Goal: Transaction & Acquisition: Register for event/course

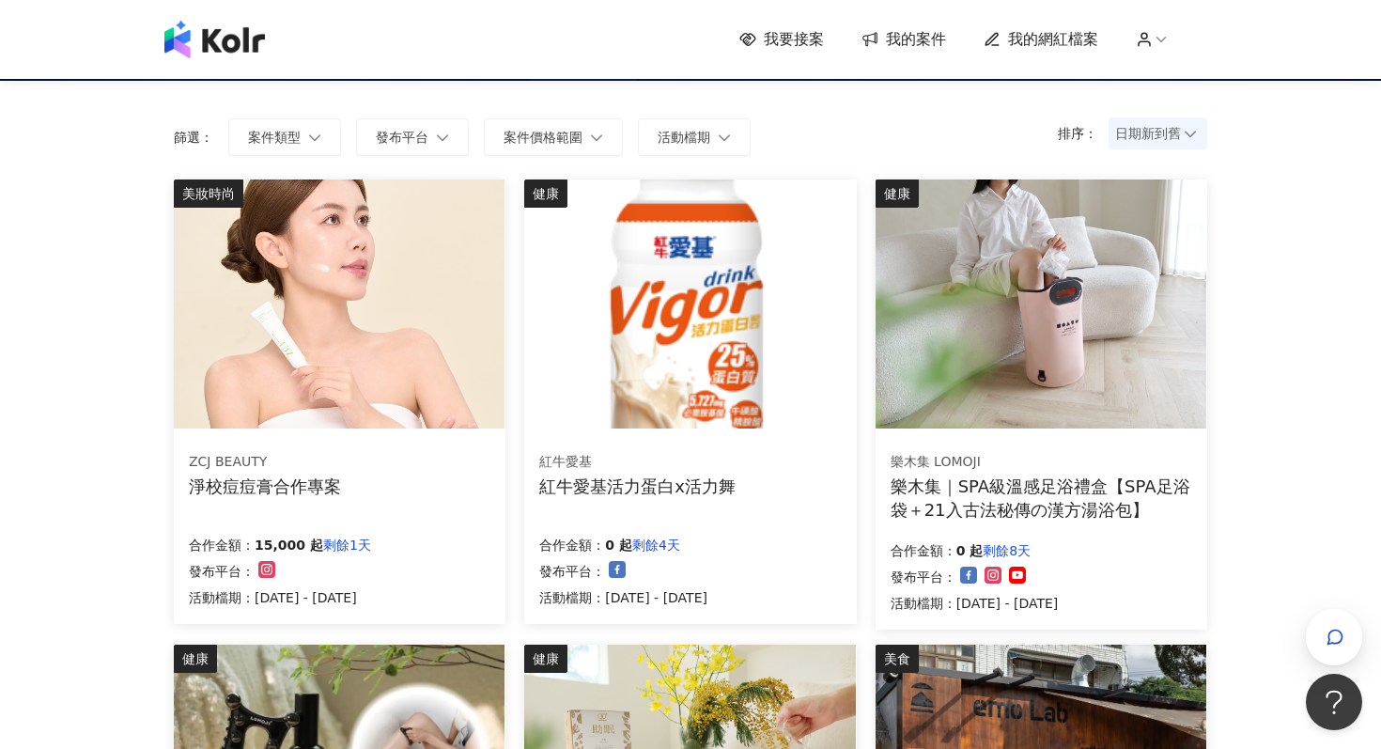
scroll to position [110, 0]
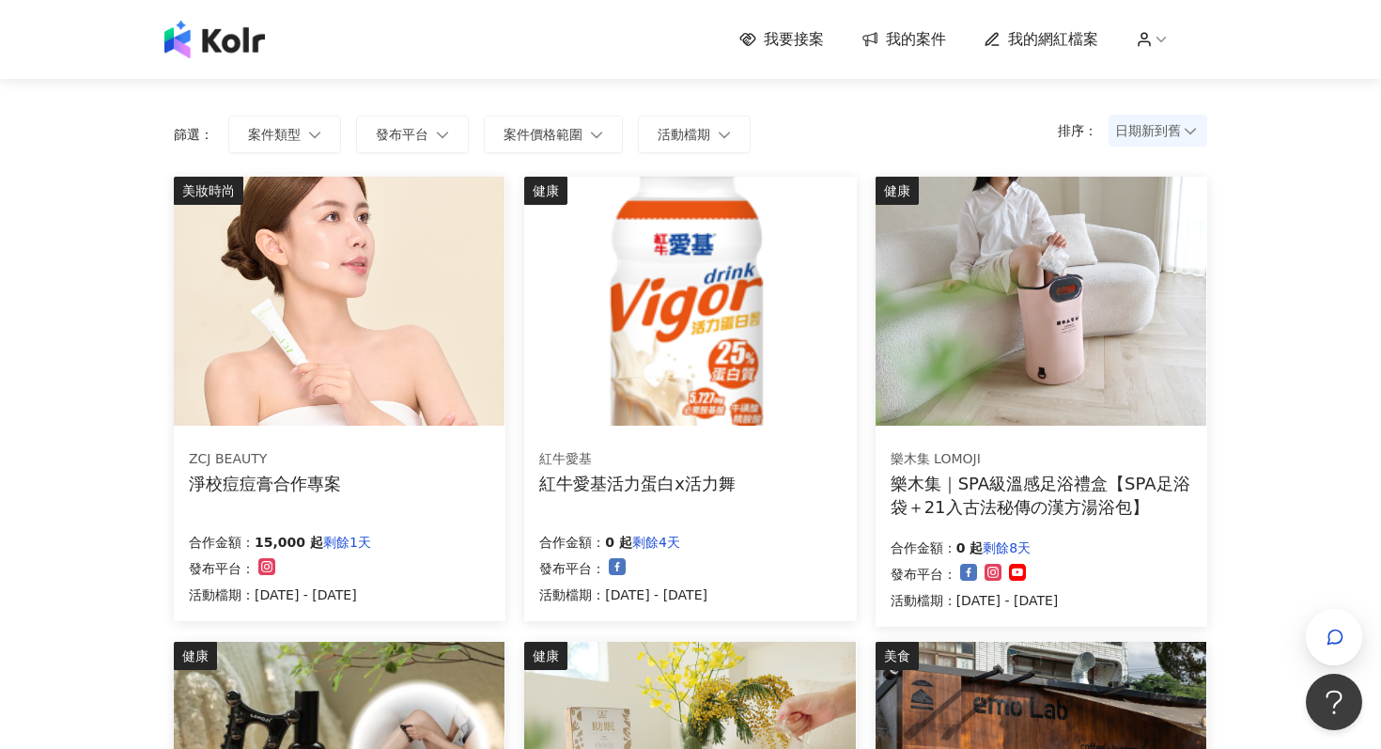
click at [463, 405] on img at bounding box center [339, 301] width 331 height 249
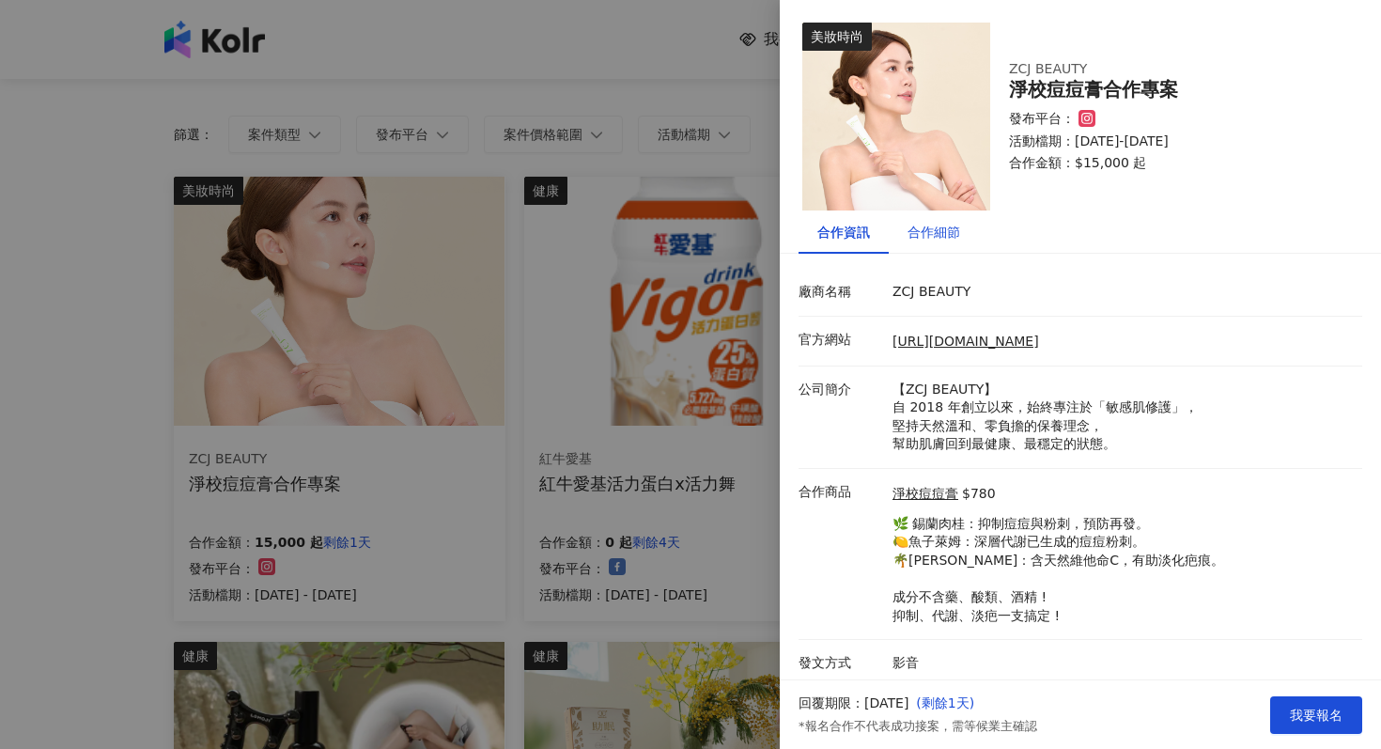
click at [920, 235] on div "合作細節" at bounding box center [933, 232] width 53 height 21
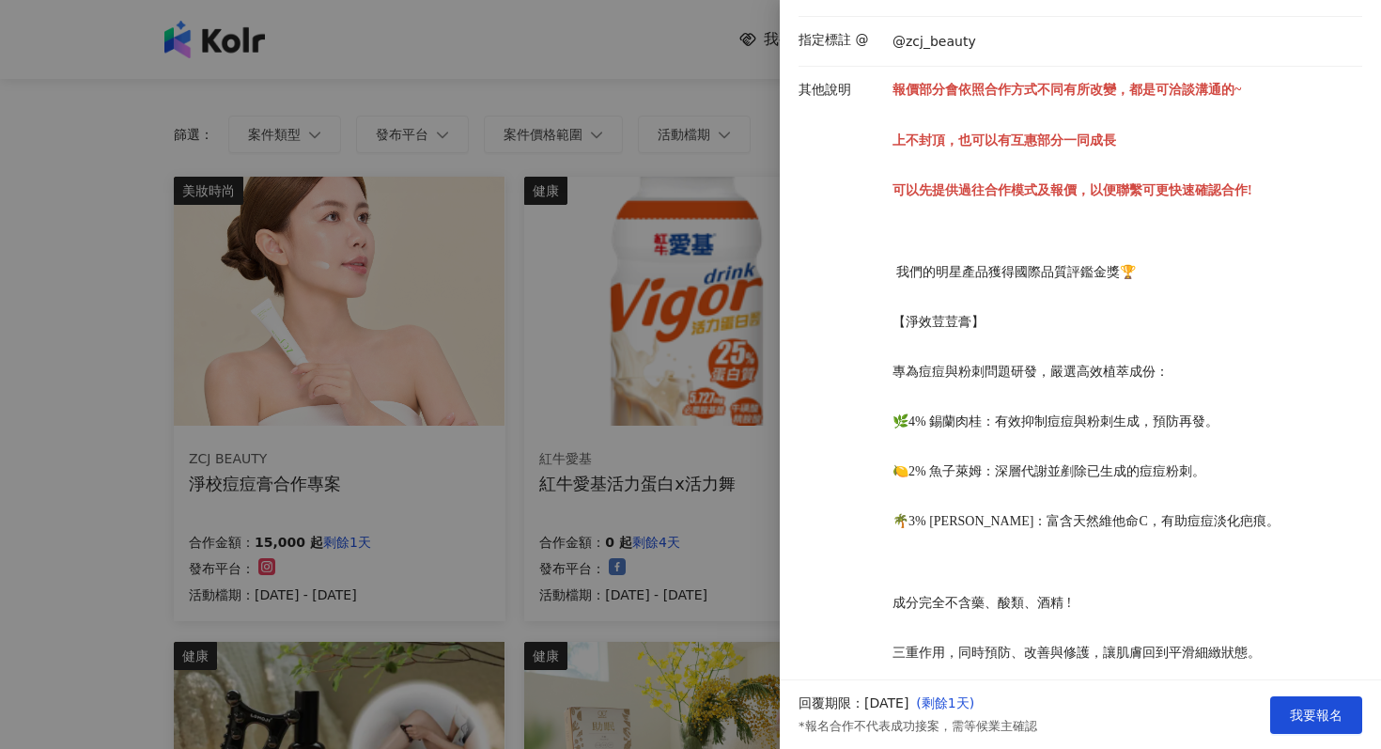
scroll to position [519, 0]
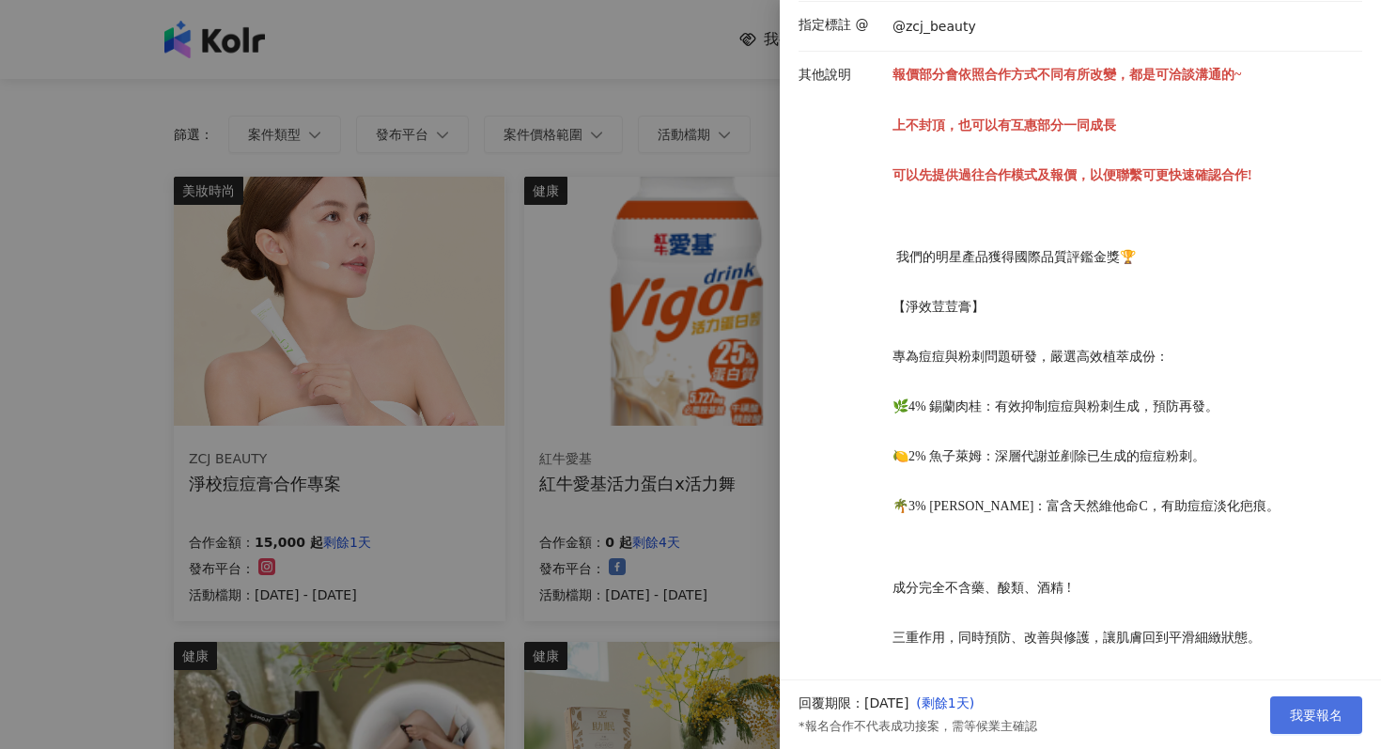
click at [1308, 716] on span "我要報名" at bounding box center [1316, 714] width 53 height 15
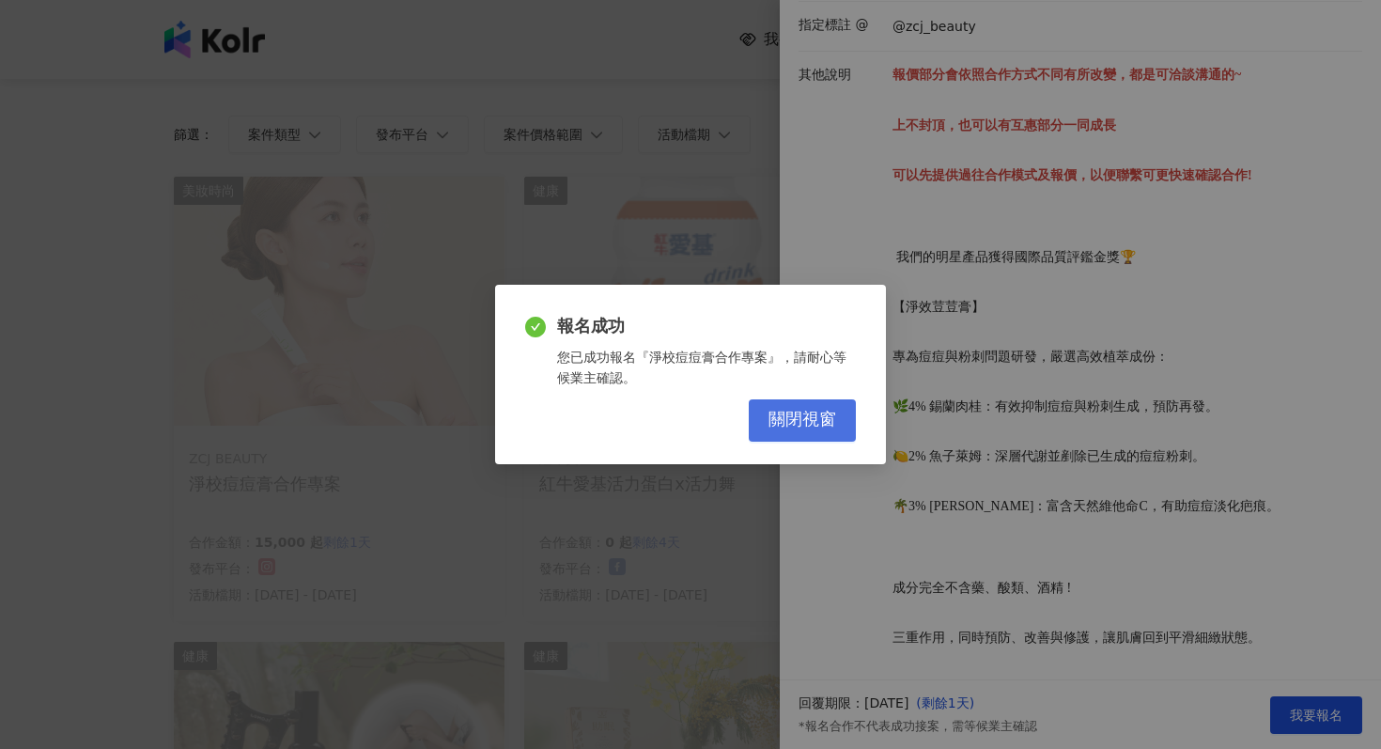
click at [810, 415] on span "關閉視窗" at bounding box center [802, 420] width 68 height 21
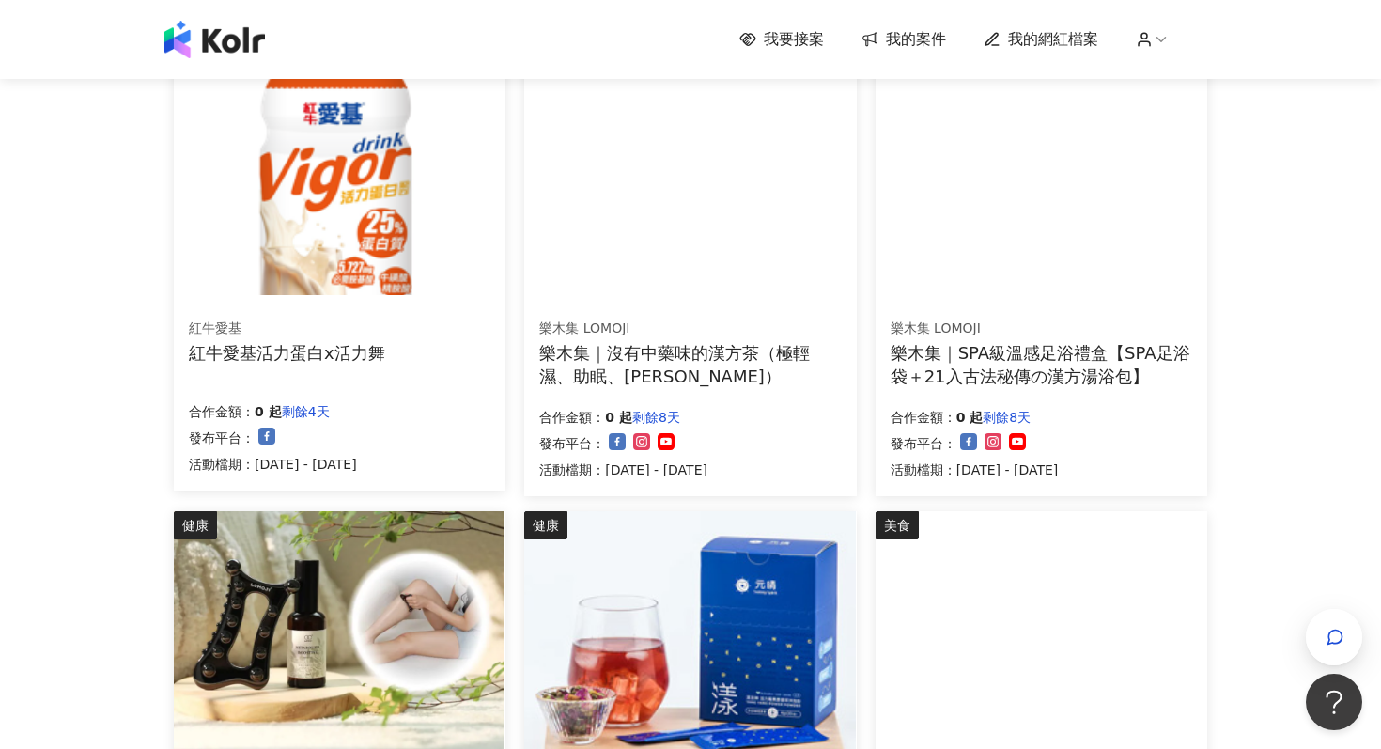
scroll to position [277, 0]
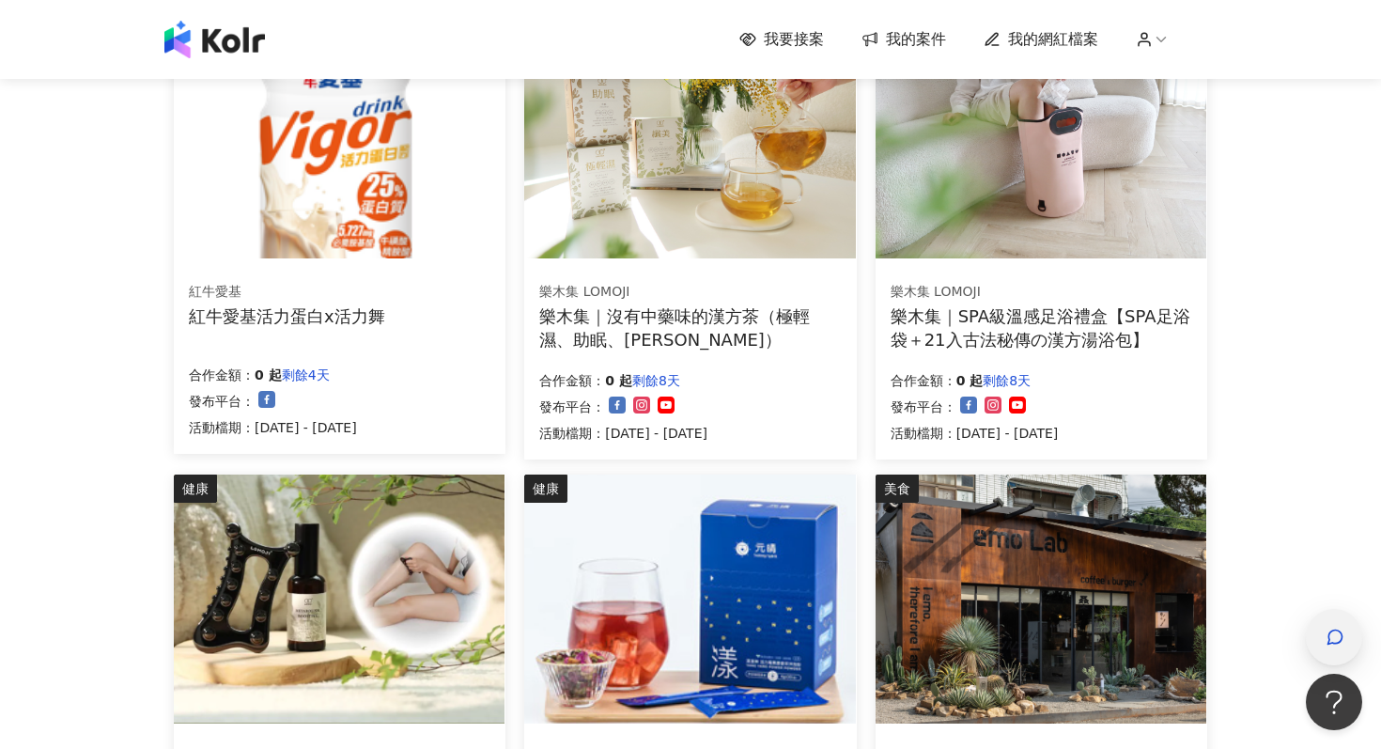
click at [1340, 642] on icon "button" at bounding box center [1334, 636] width 19 height 19
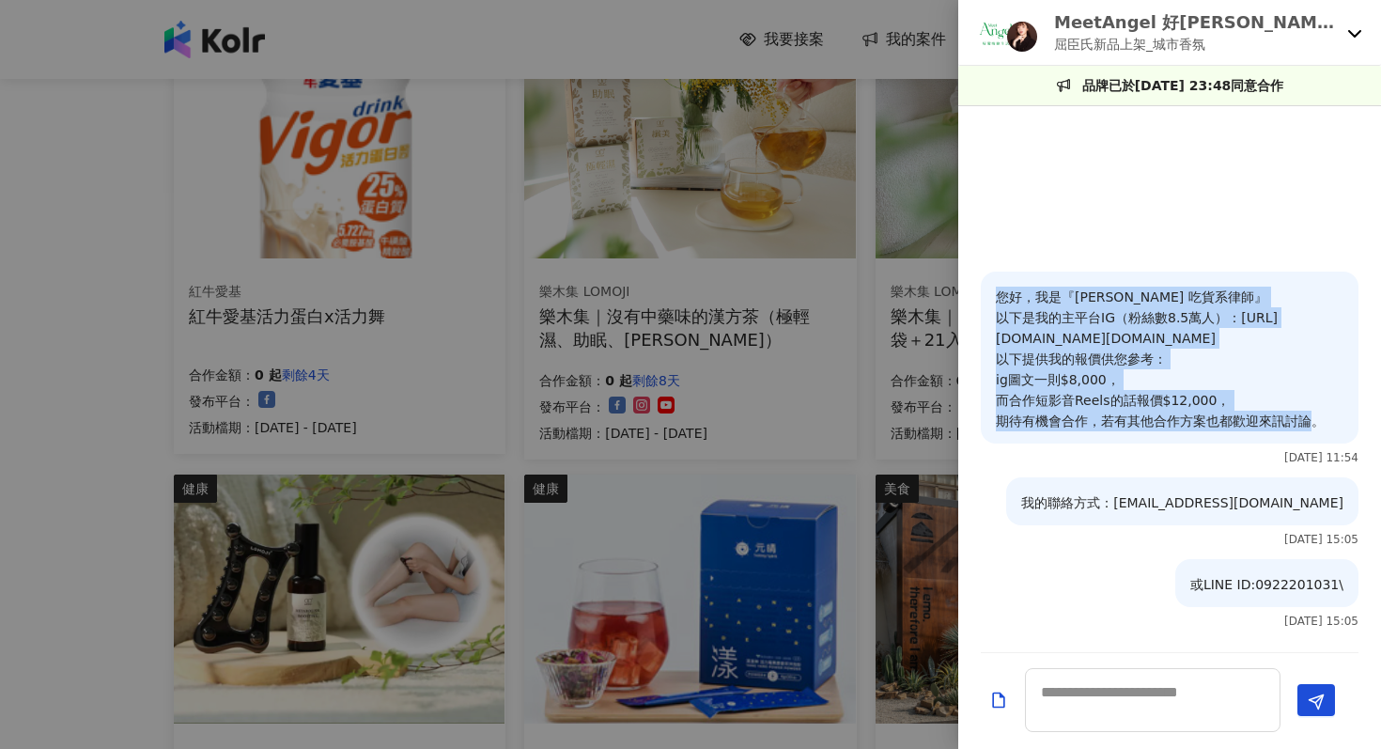
drag, startPoint x: 994, startPoint y: 296, endPoint x: 1347, endPoint y: 426, distance: 376.5
click at [1345, 427] on div "您好，我是『[PERSON_NAME] 吃貨系律師』 以下是我的主平台IG（粉絲數8.5萬人）：[URL][DOMAIN_NAME][DOMAIN_NAME]…" at bounding box center [1170, 357] width 378 height 172
copy p "您好，我是『[PERSON_NAME] 吃貨系律師』 以下是我的主平台IG（粉絲數8.5萬人）：[URL][DOMAIN_NAME][DOMAIN_NAME]…"
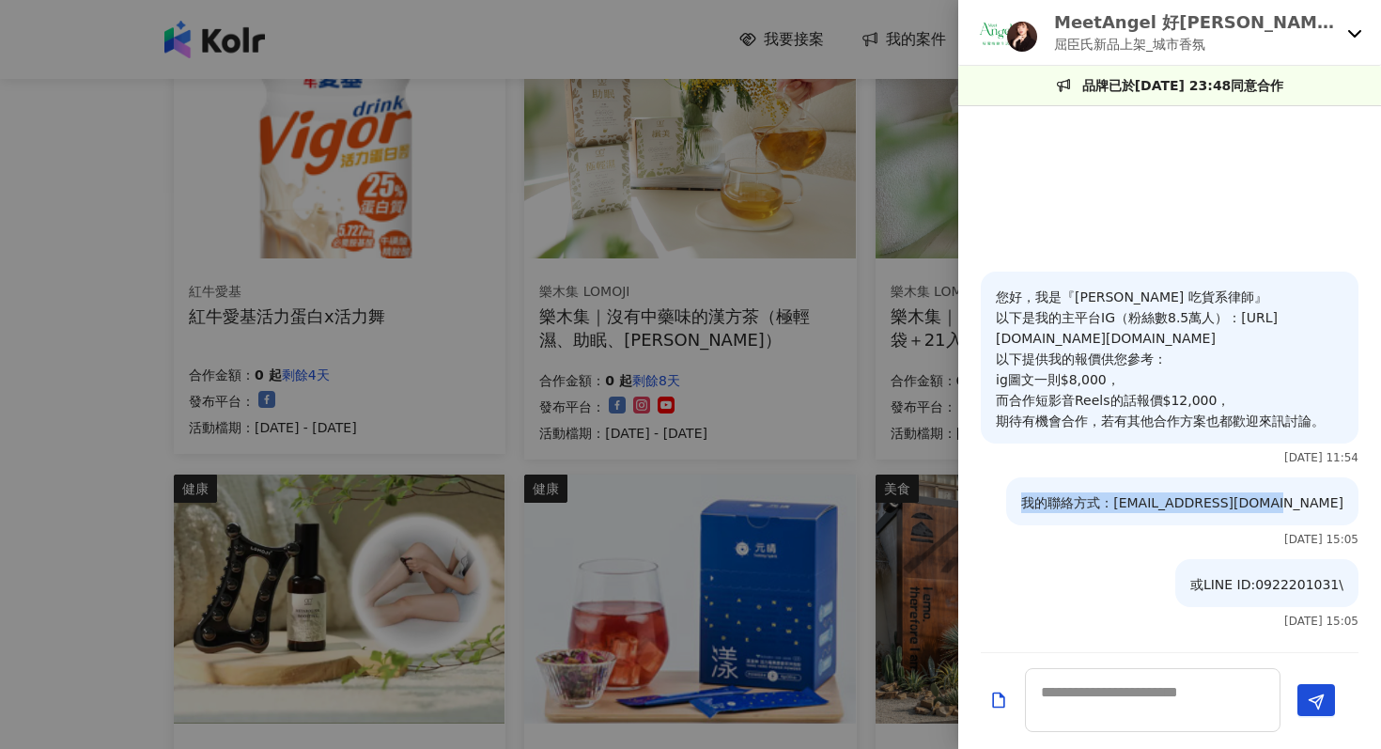
drag, startPoint x: 1106, startPoint y: 503, endPoint x: 1347, endPoint y: 513, distance: 240.7
click at [1348, 514] on div "我的聯絡方式：[EMAIL_ADDRESS][DOMAIN_NAME]" at bounding box center [1182, 501] width 352 height 48
copy p "我的聯絡方式：[EMAIL_ADDRESS][DOMAIN_NAME]"
click at [1232, 36] on p "屈臣氏新品上架_城市香氛" at bounding box center [1197, 44] width 286 height 21
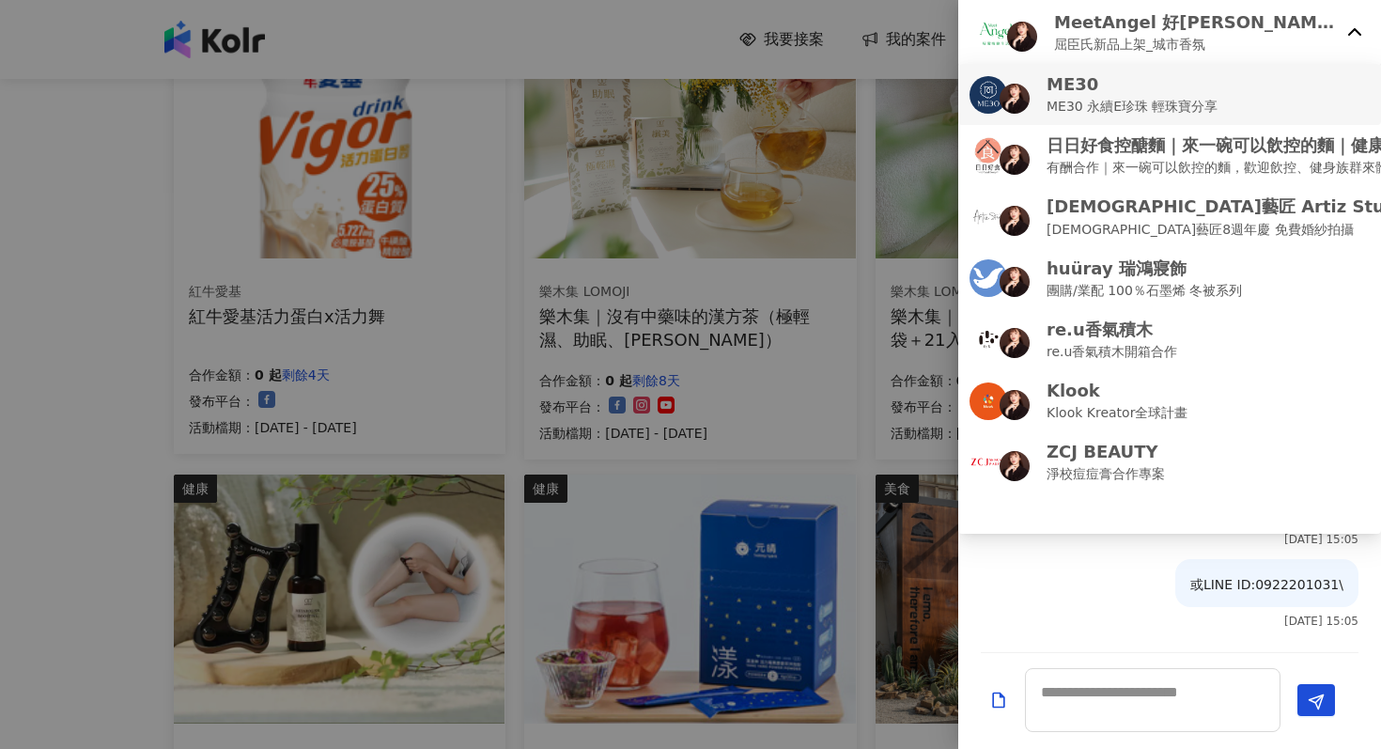
click at [1141, 114] on p "ME30 永續E珍珠 輕珠寶分享" at bounding box center [1132, 106] width 172 height 21
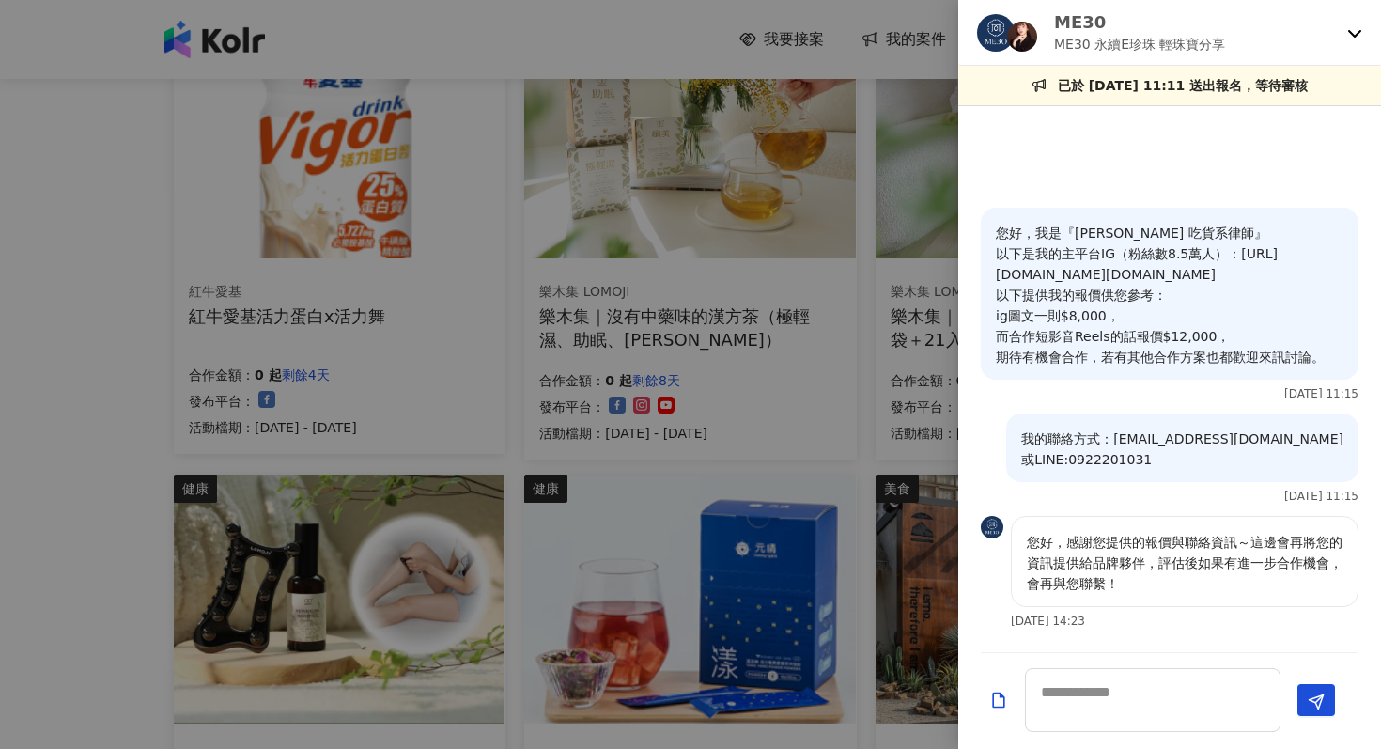
click at [1350, 37] on icon at bounding box center [1354, 32] width 15 height 15
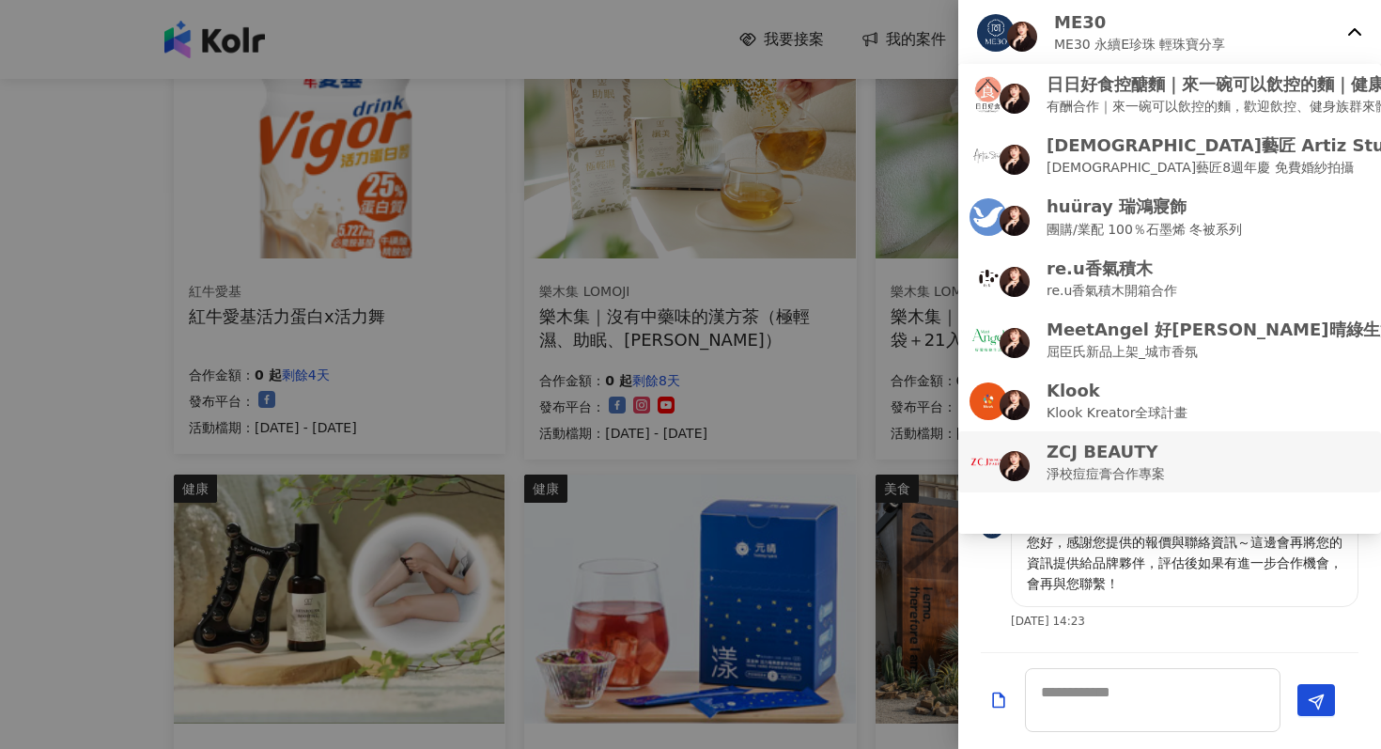
click at [1115, 467] on p "淨校痘痘膏合作專案" at bounding box center [1105, 473] width 118 height 21
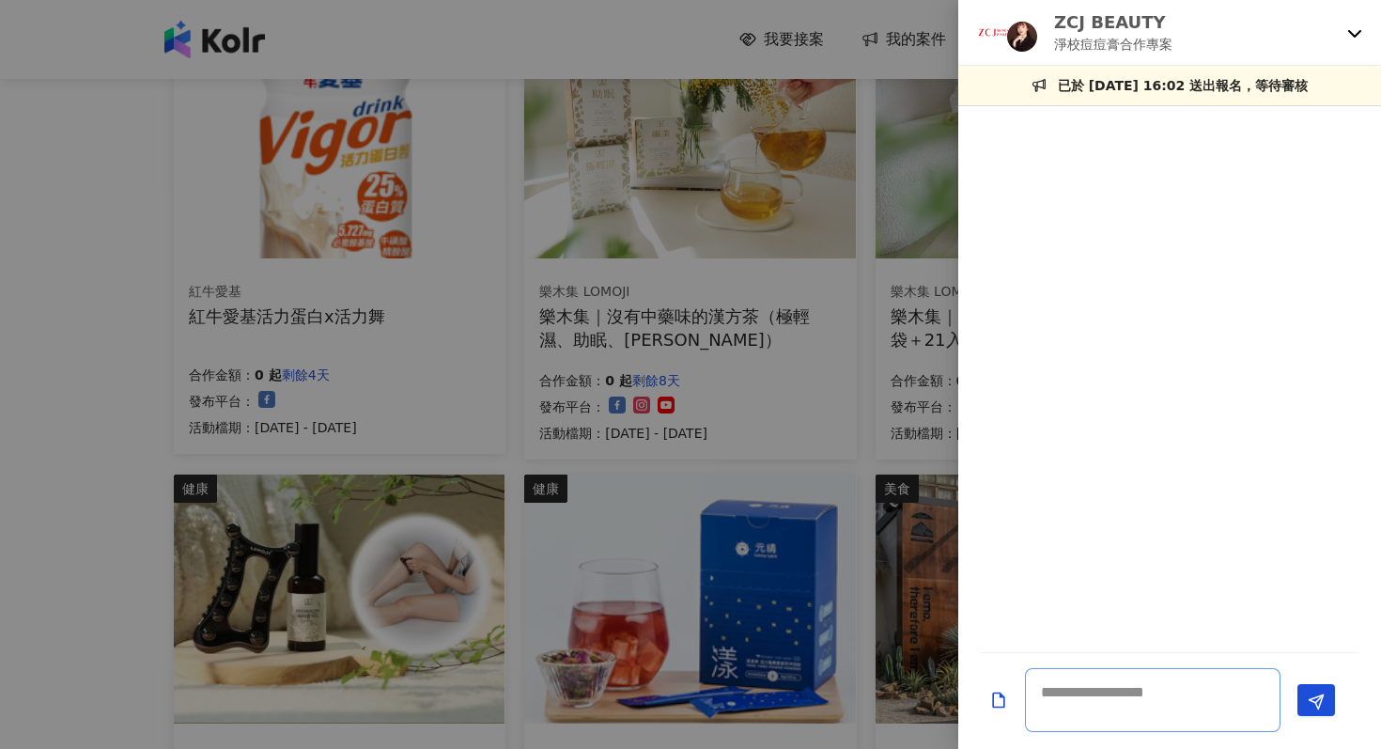
click at [1096, 708] on textarea at bounding box center [1152, 700] width 255 height 64
paste textarea "**********"
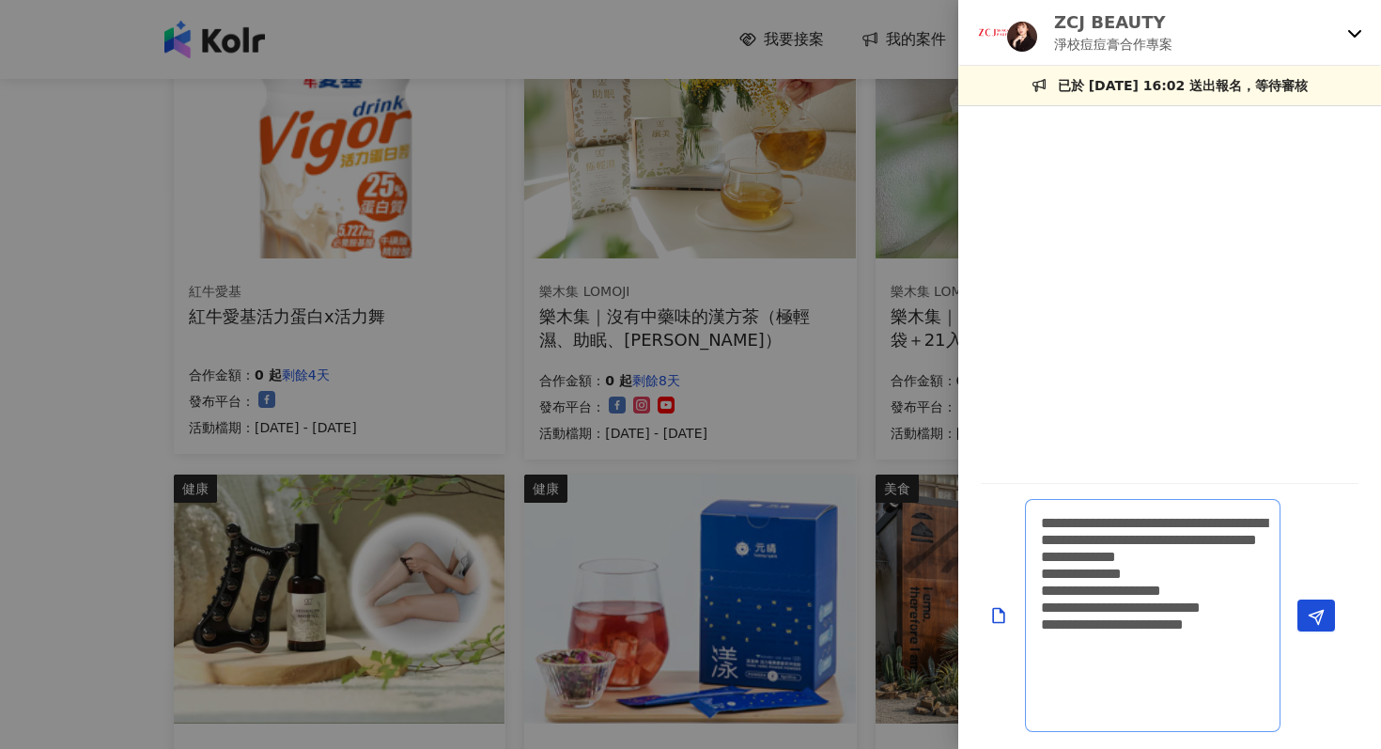
scroll to position [2, 0]
drag, startPoint x: 1135, startPoint y: 623, endPoint x: 1135, endPoint y: 683, distance: 60.1
click at [1135, 628] on textarea "**********" at bounding box center [1152, 615] width 255 height 233
click at [1214, 637] on textarea "**********" at bounding box center [1152, 615] width 255 height 233
type textarea "**********"
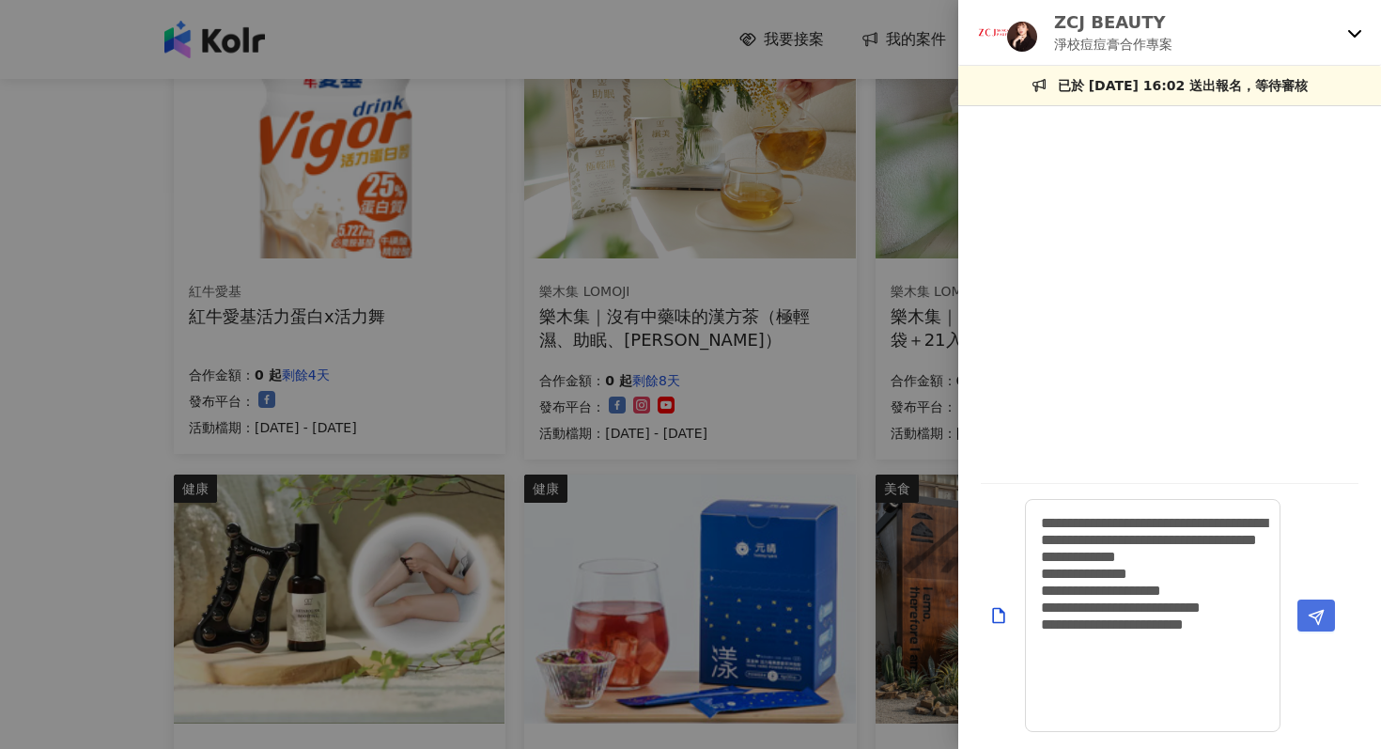
click at [1316, 616] on line "Send" at bounding box center [1319, 615] width 8 height 8
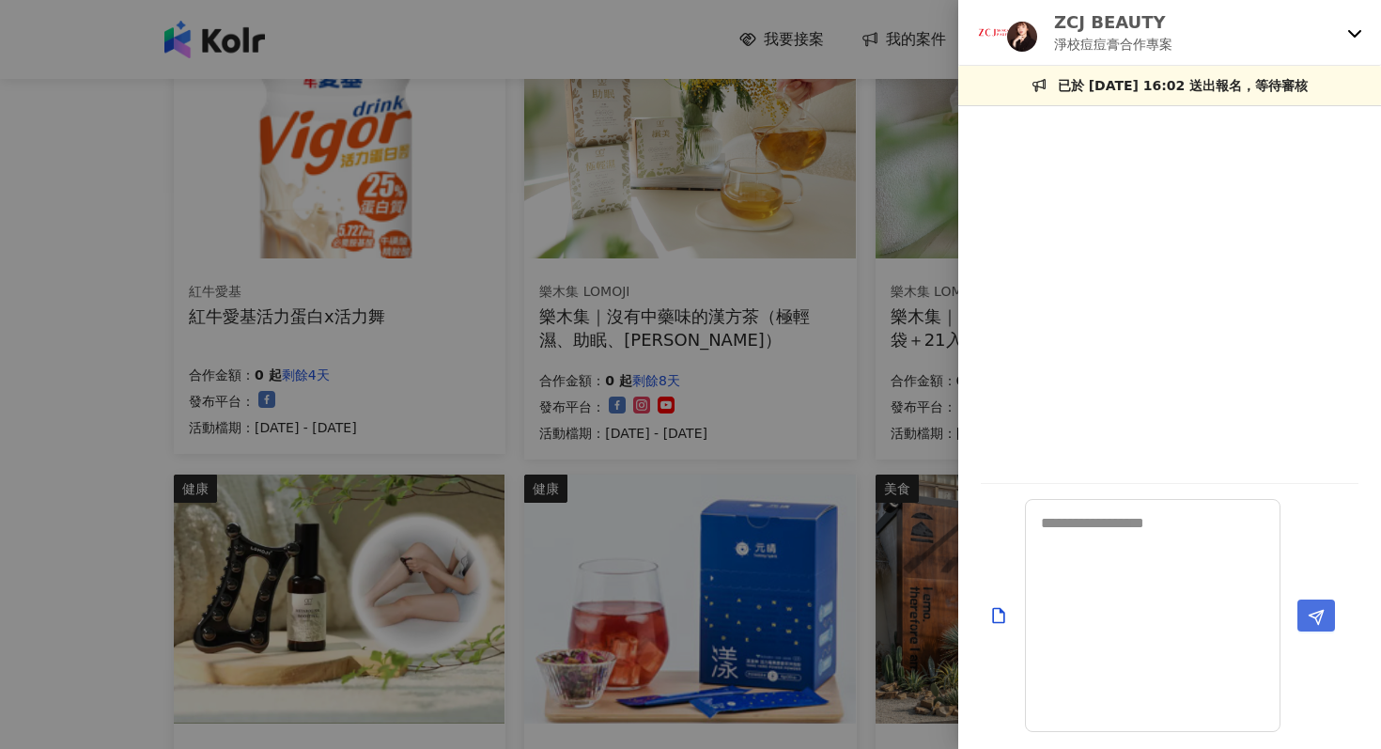
scroll to position [0, 0]
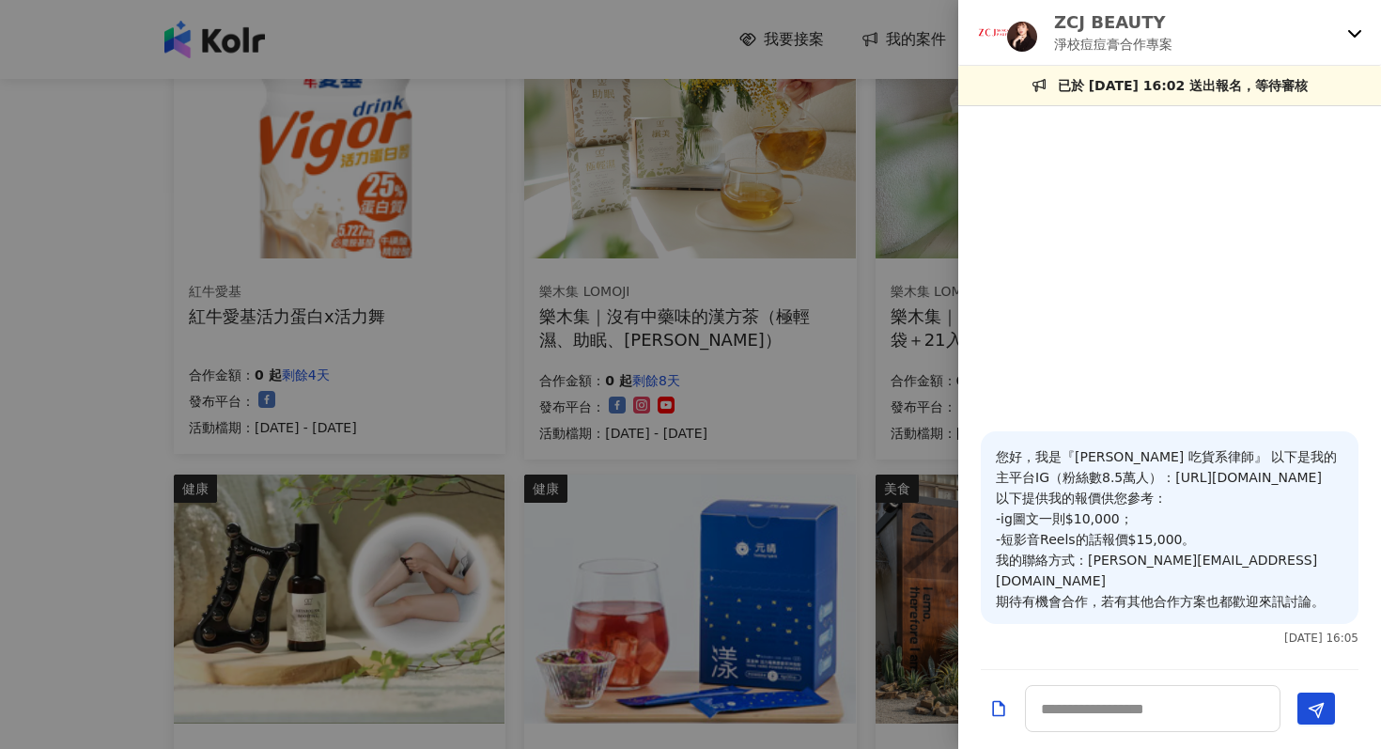
click at [1355, 39] on icon at bounding box center [1354, 32] width 15 height 15
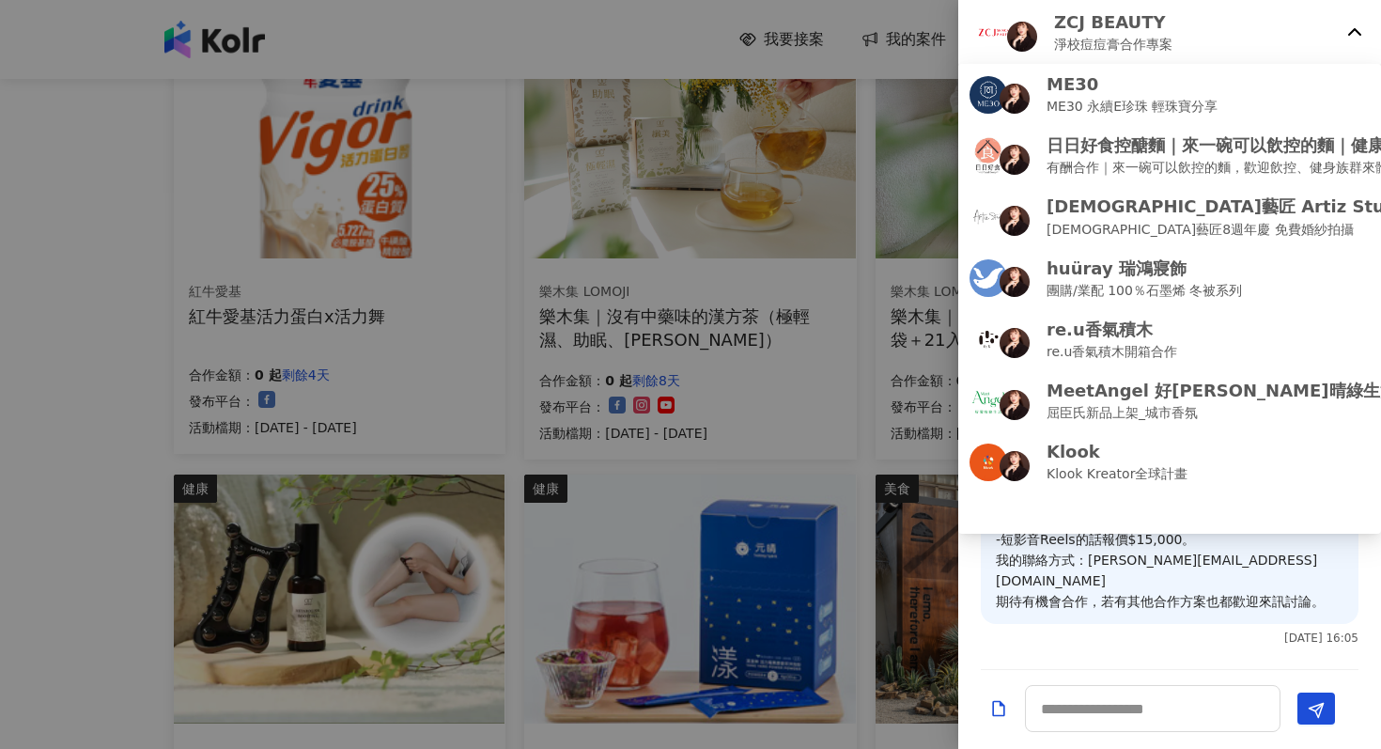
click at [1351, 30] on icon at bounding box center [1354, 32] width 15 height 15
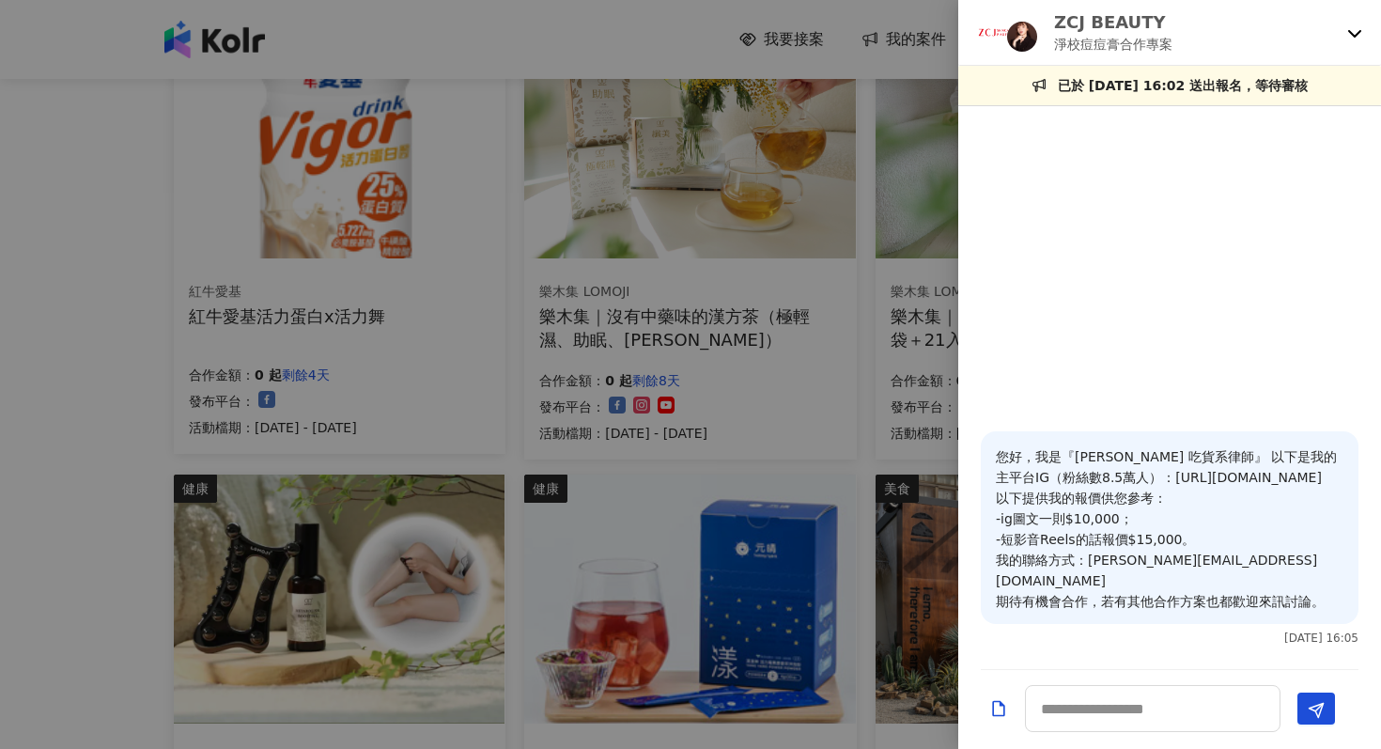
click at [1350, 36] on icon at bounding box center [1354, 32] width 15 height 15
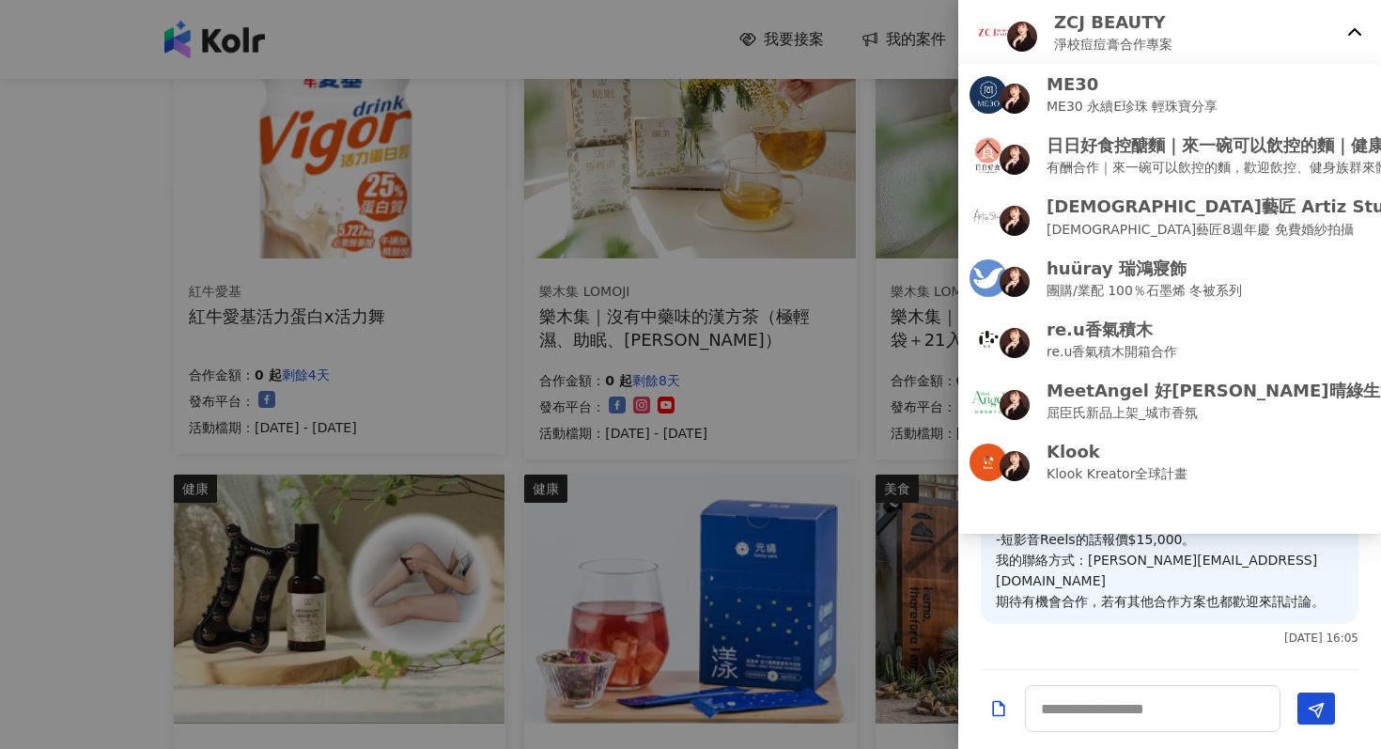
click at [910, 287] on div at bounding box center [690, 374] width 1381 height 749
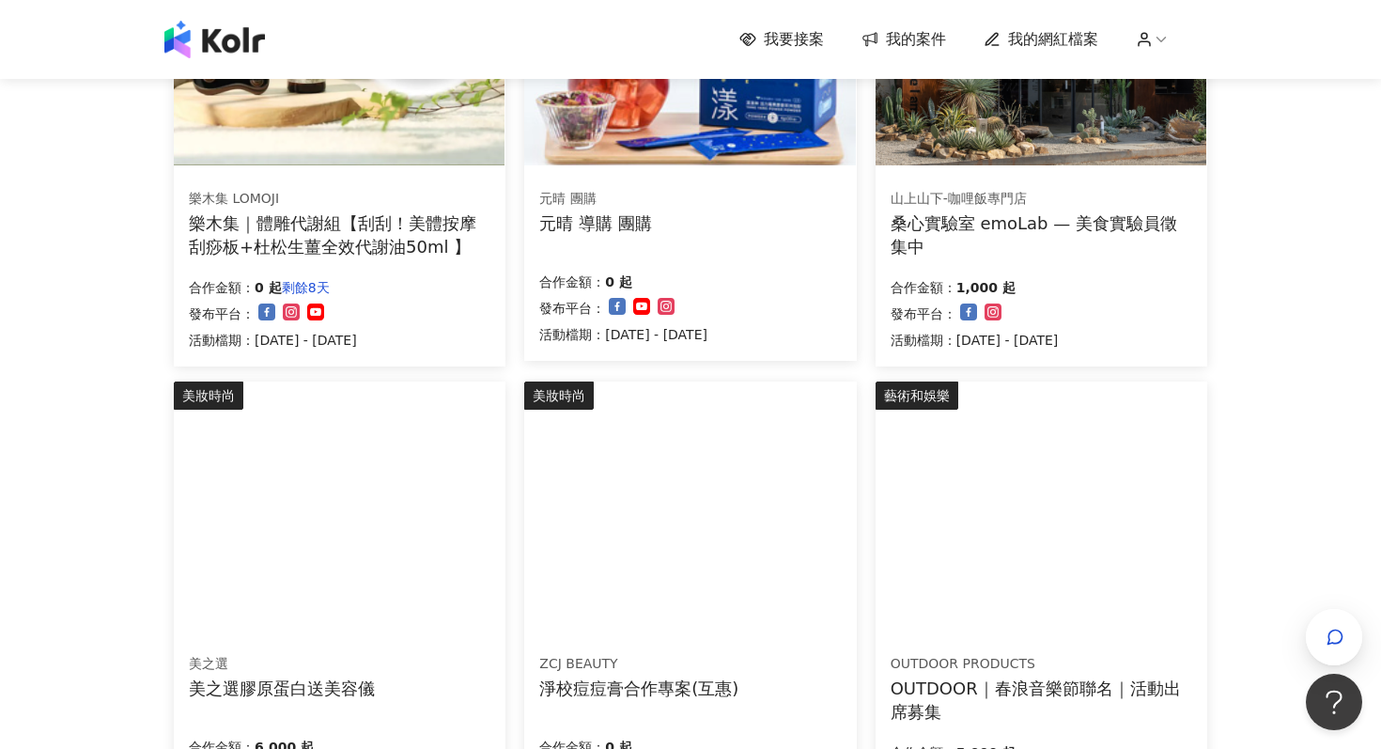
scroll to position [794, 0]
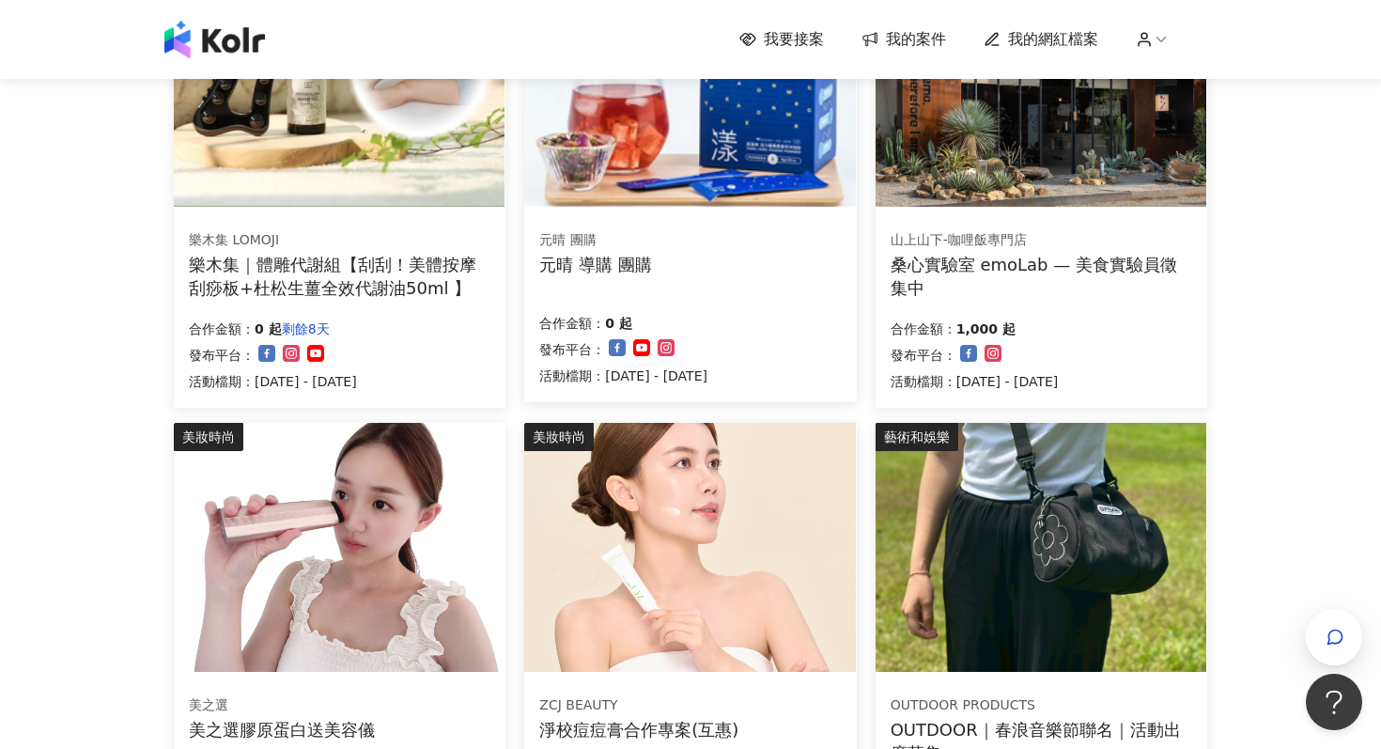
click at [1042, 276] on div "桑心實驗室 emoLab — 美食實驗員徵集中" at bounding box center [1041, 276] width 302 height 47
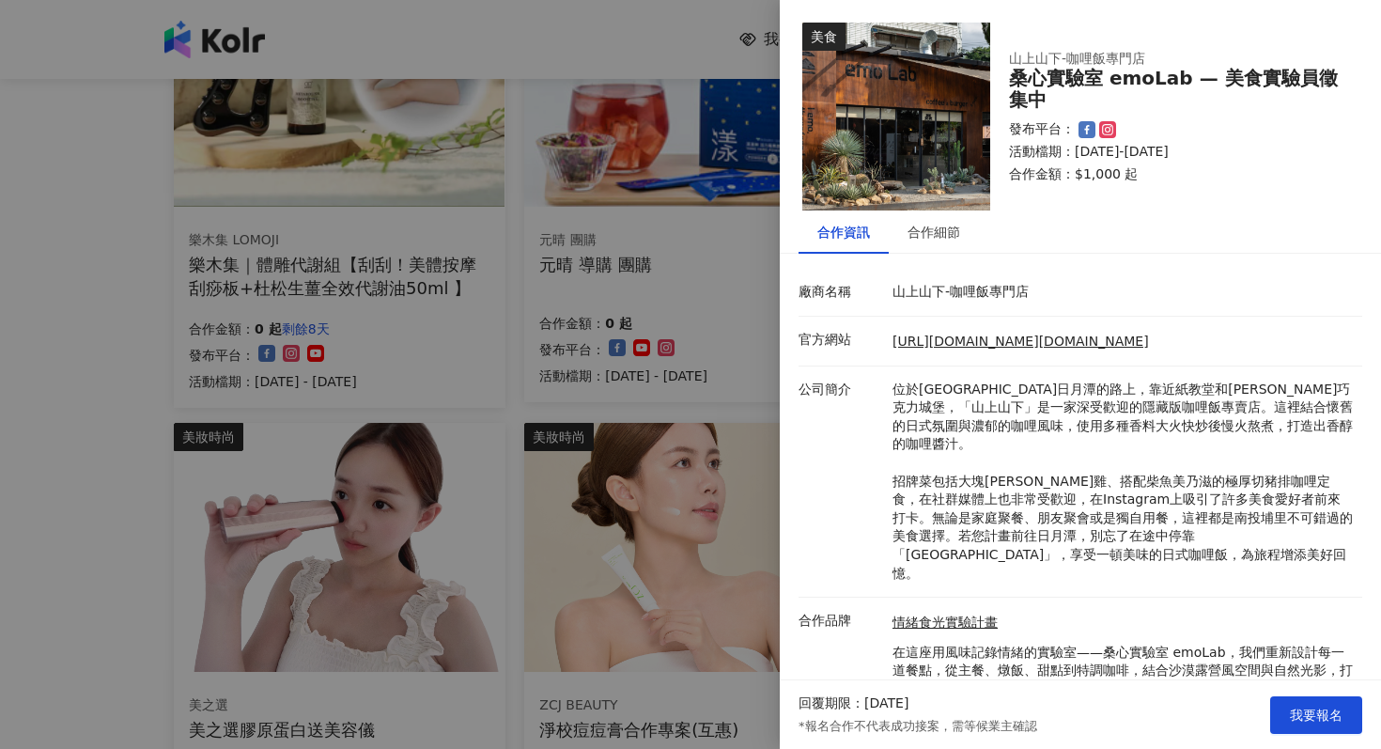
click at [757, 376] on div at bounding box center [690, 374] width 1381 height 749
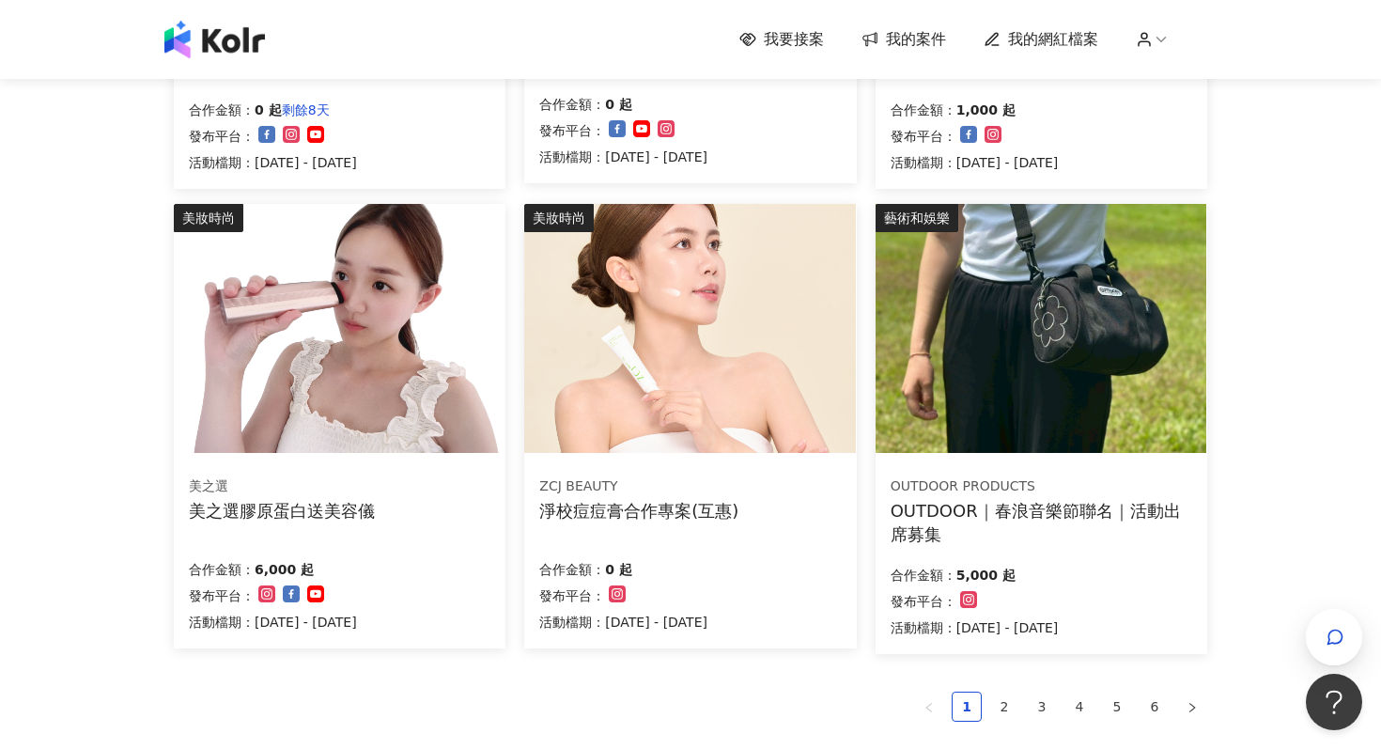
scroll to position [1013, 0]
click at [449, 508] on div "美之選 美之選膠原蛋白送美容儀" at bounding box center [340, 497] width 302 height 47
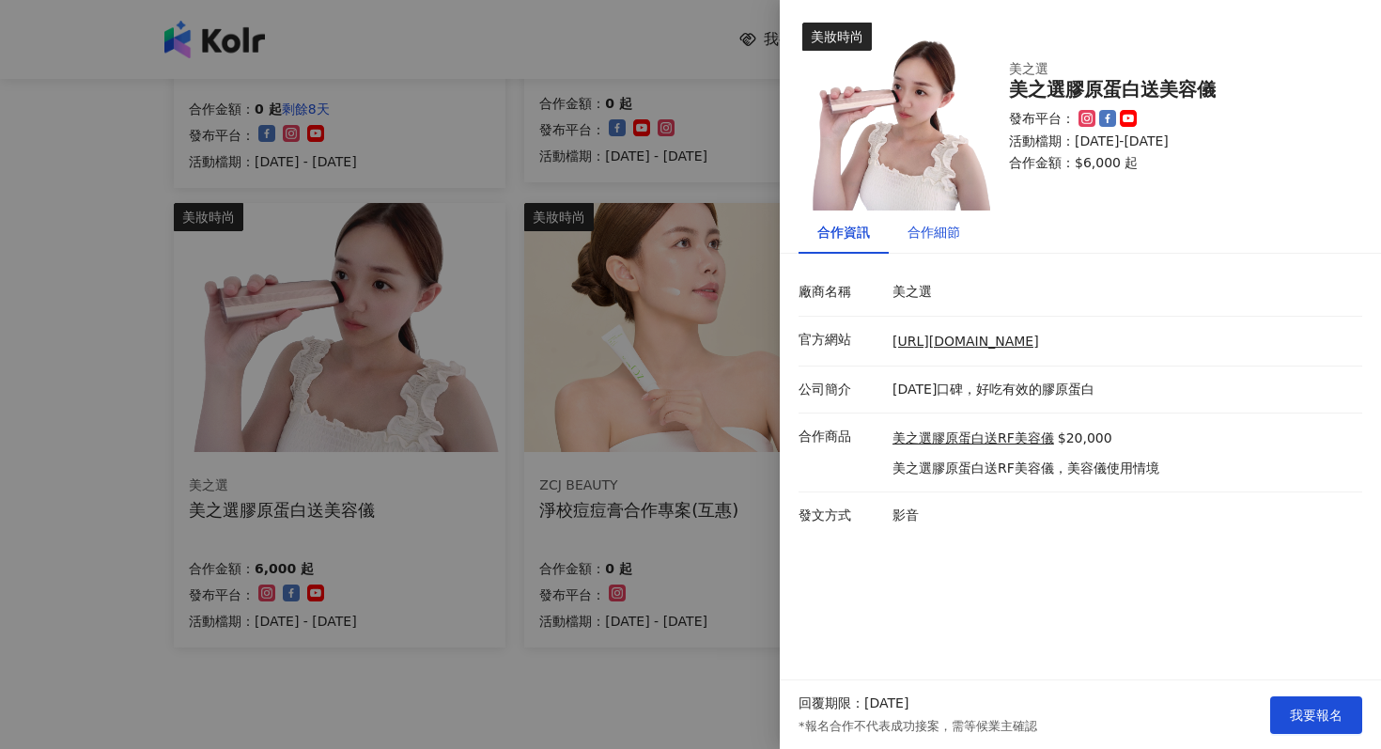
click at [909, 240] on div "合作細節" at bounding box center [933, 232] width 53 height 21
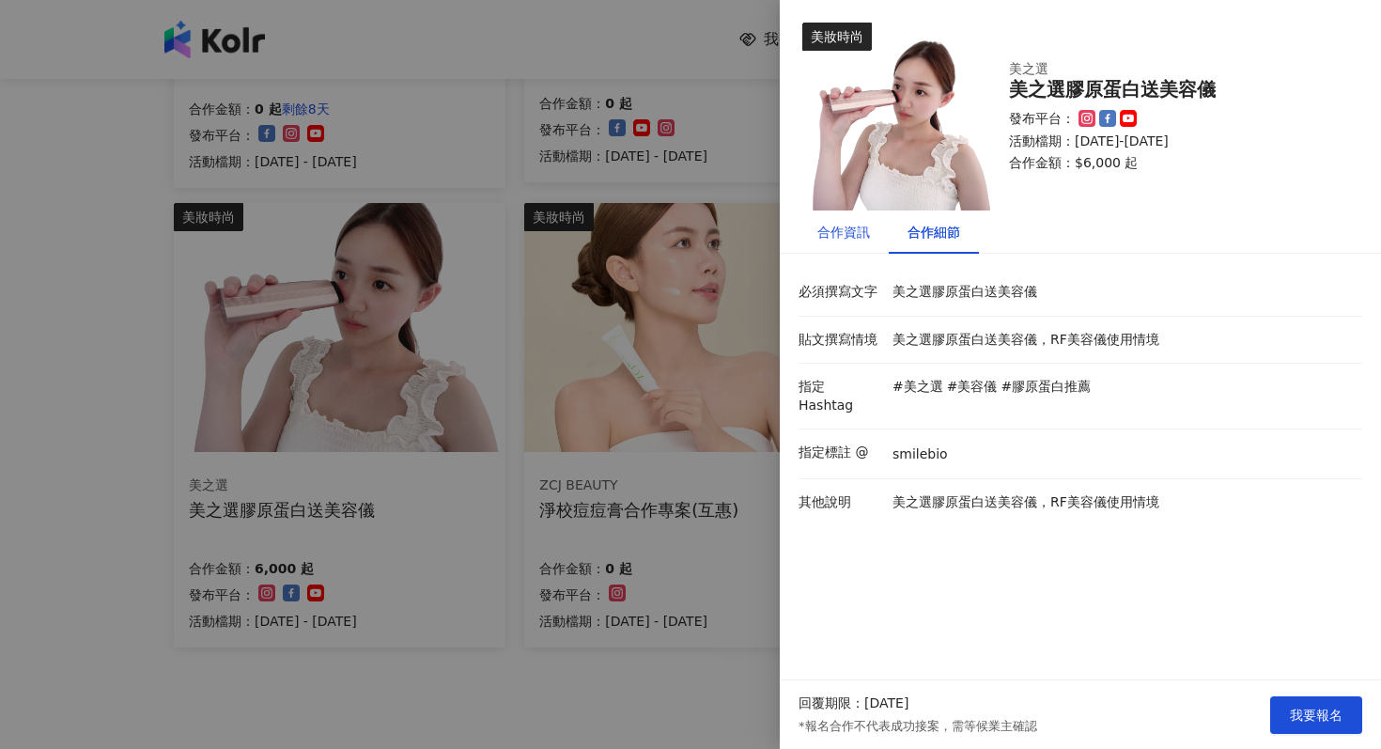
click at [841, 226] on div "合作資訊" at bounding box center [843, 232] width 53 height 21
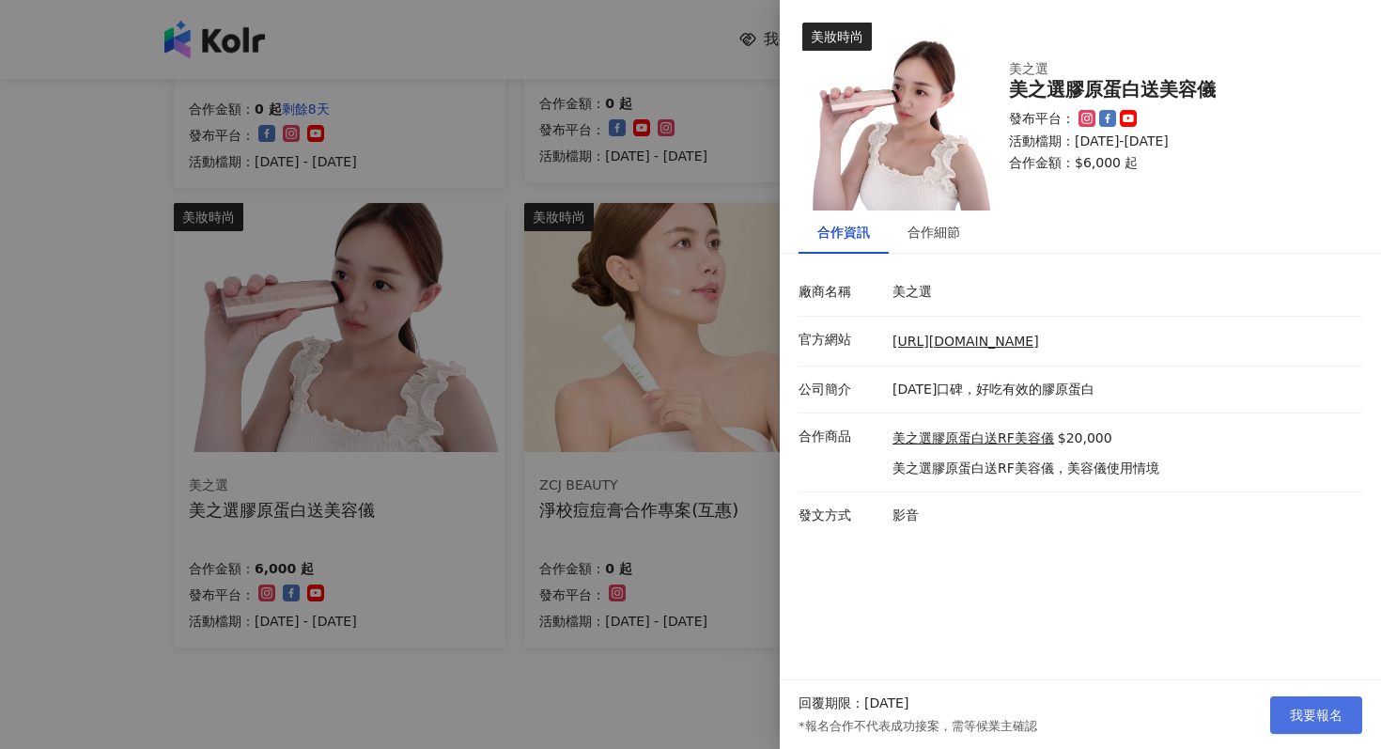
click at [1309, 714] on span "我要報名" at bounding box center [1316, 714] width 53 height 15
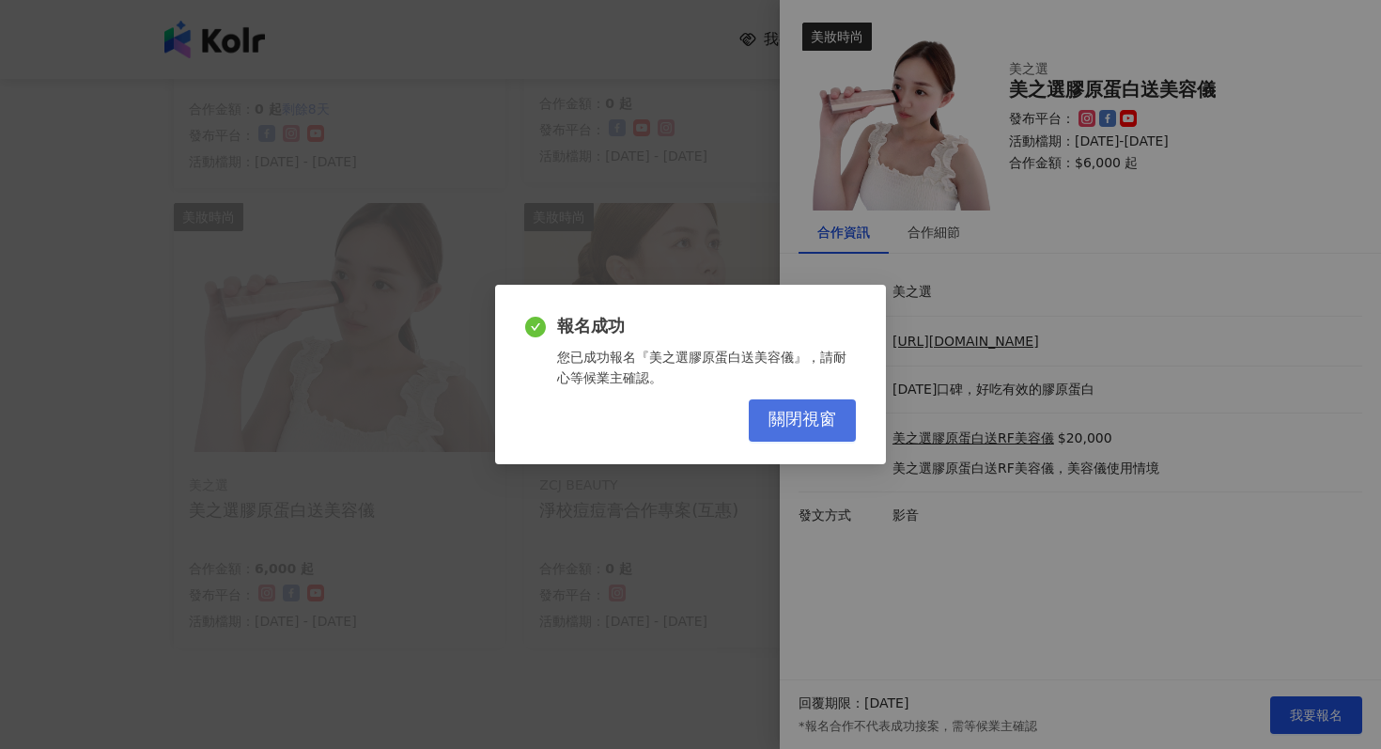
click at [781, 403] on button "關閉視窗" at bounding box center [802, 420] width 107 height 42
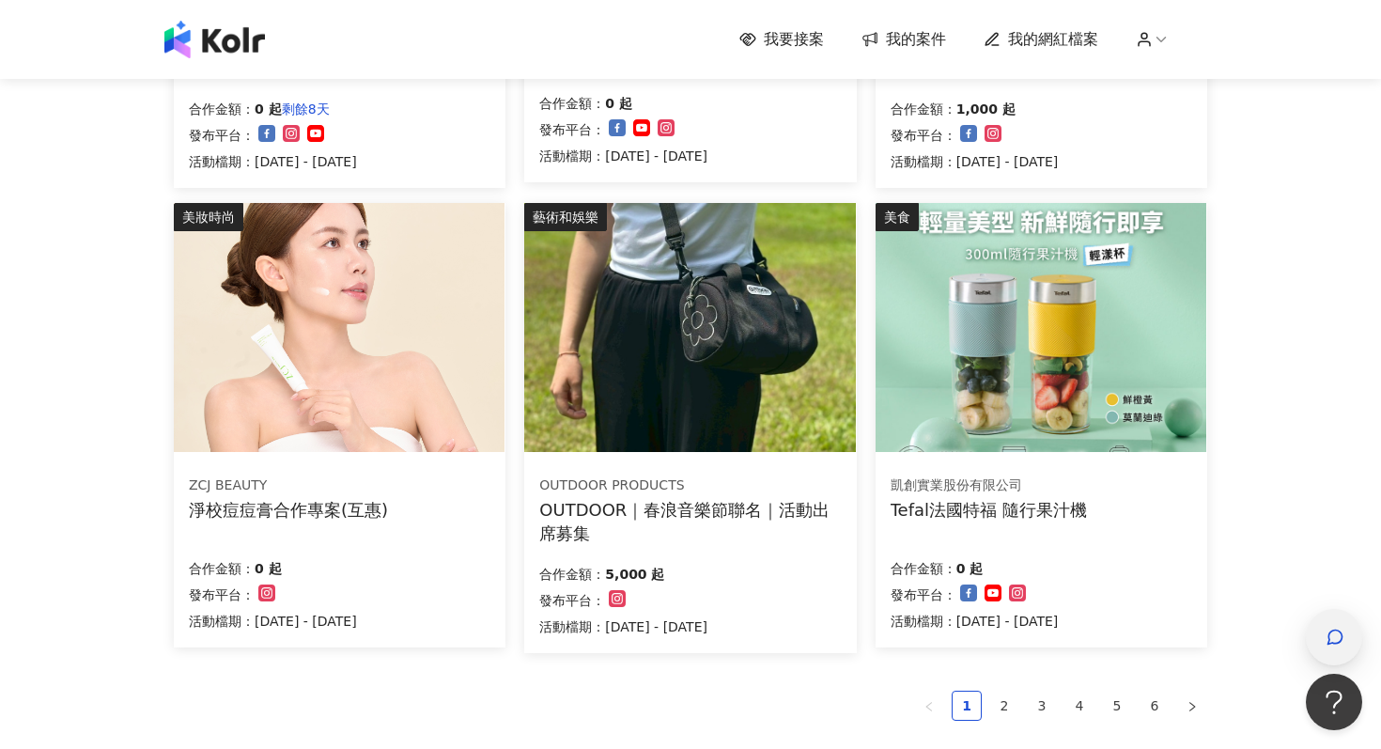
click at [1333, 641] on icon "button" at bounding box center [1334, 636] width 19 height 19
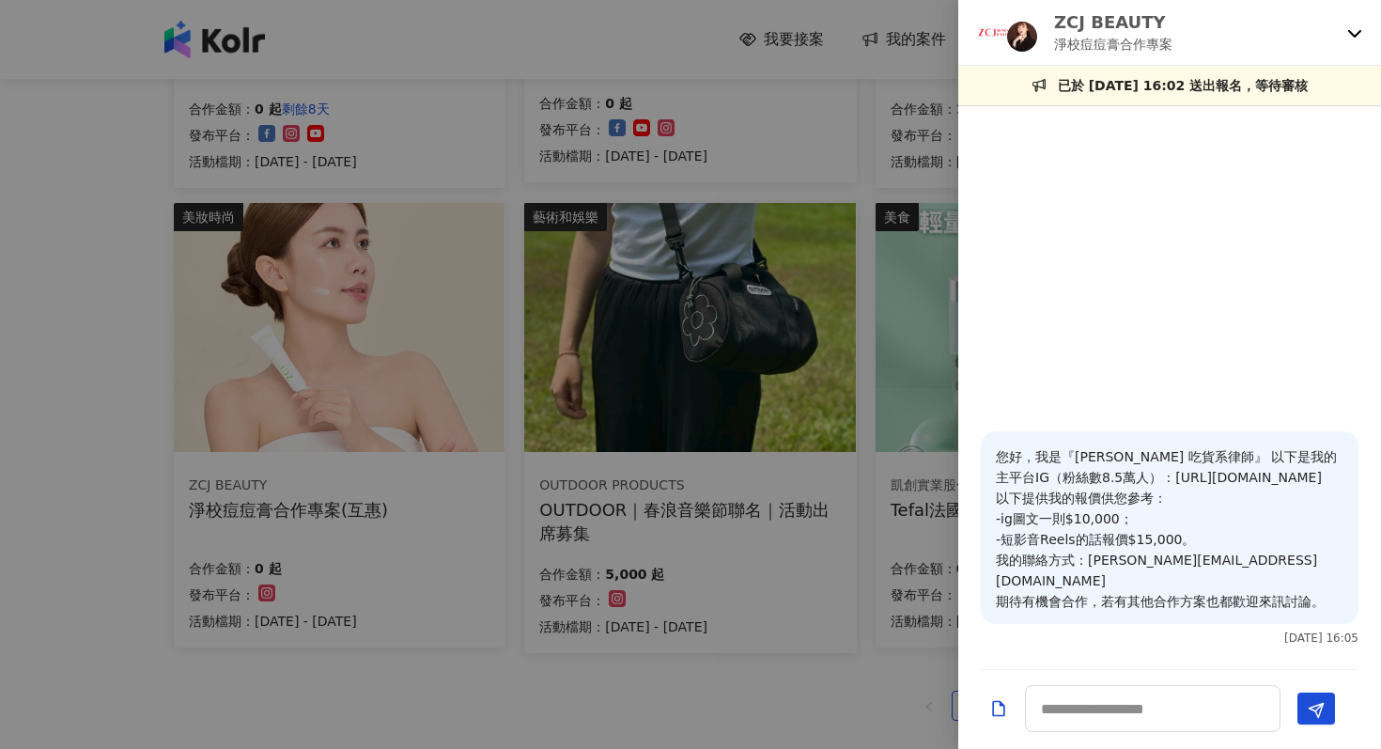
click at [1217, 29] on div "ZCJ BEAUTY 淨校痘痘膏合作專案" at bounding box center [1158, 32] width 363 height 44
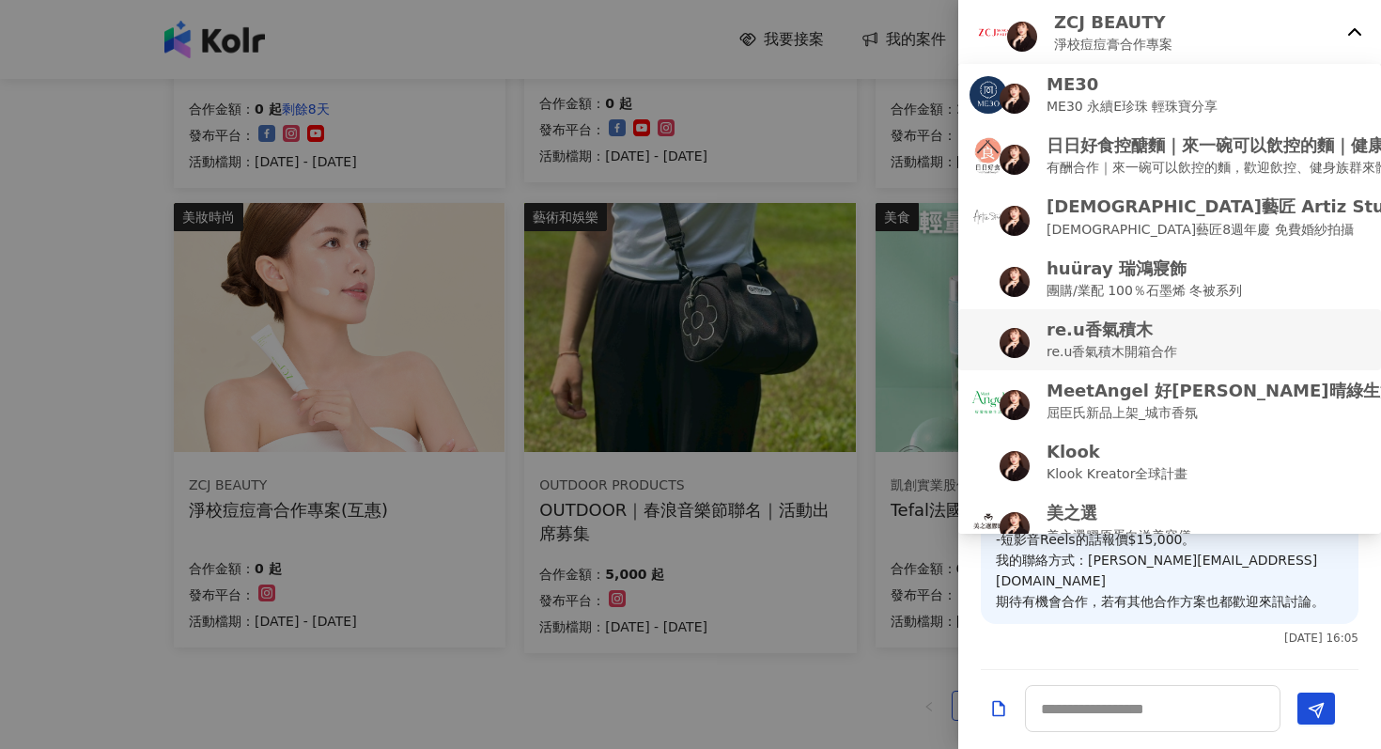
scroll to position [20, 0]
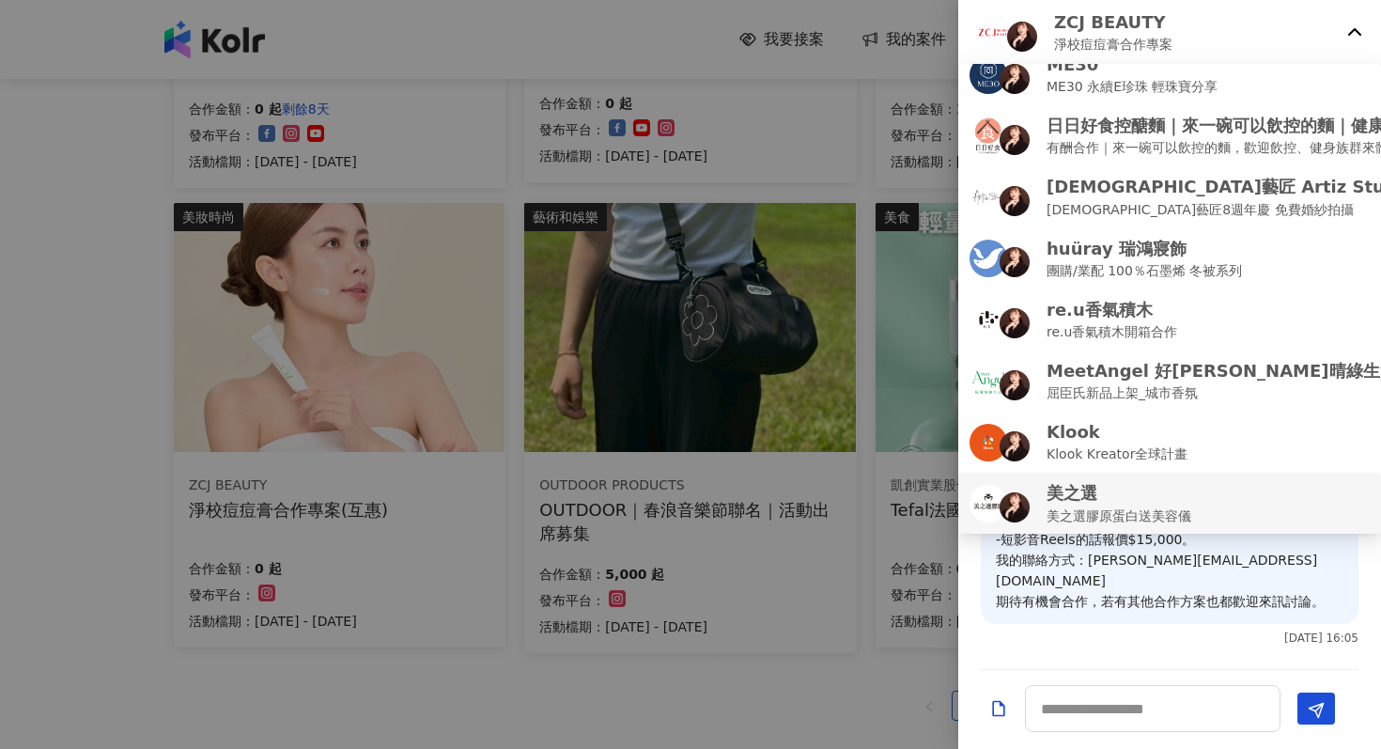
click at [1088, 500] on p "美之選" at bounding box center [1118, 492] width 145 height 23
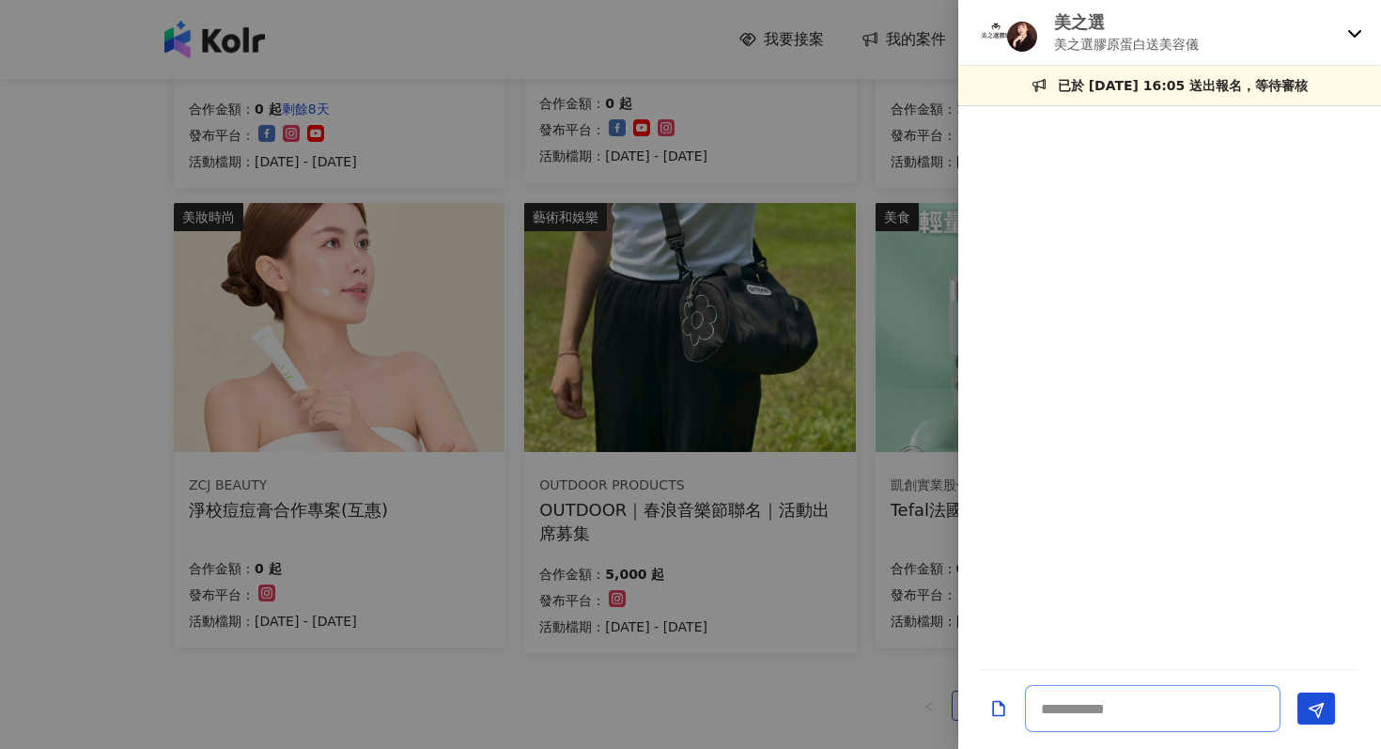
click at [1096, 724] on textarea at bounding box center [1152, 708] width 255 height 47
paste textarea "**********"
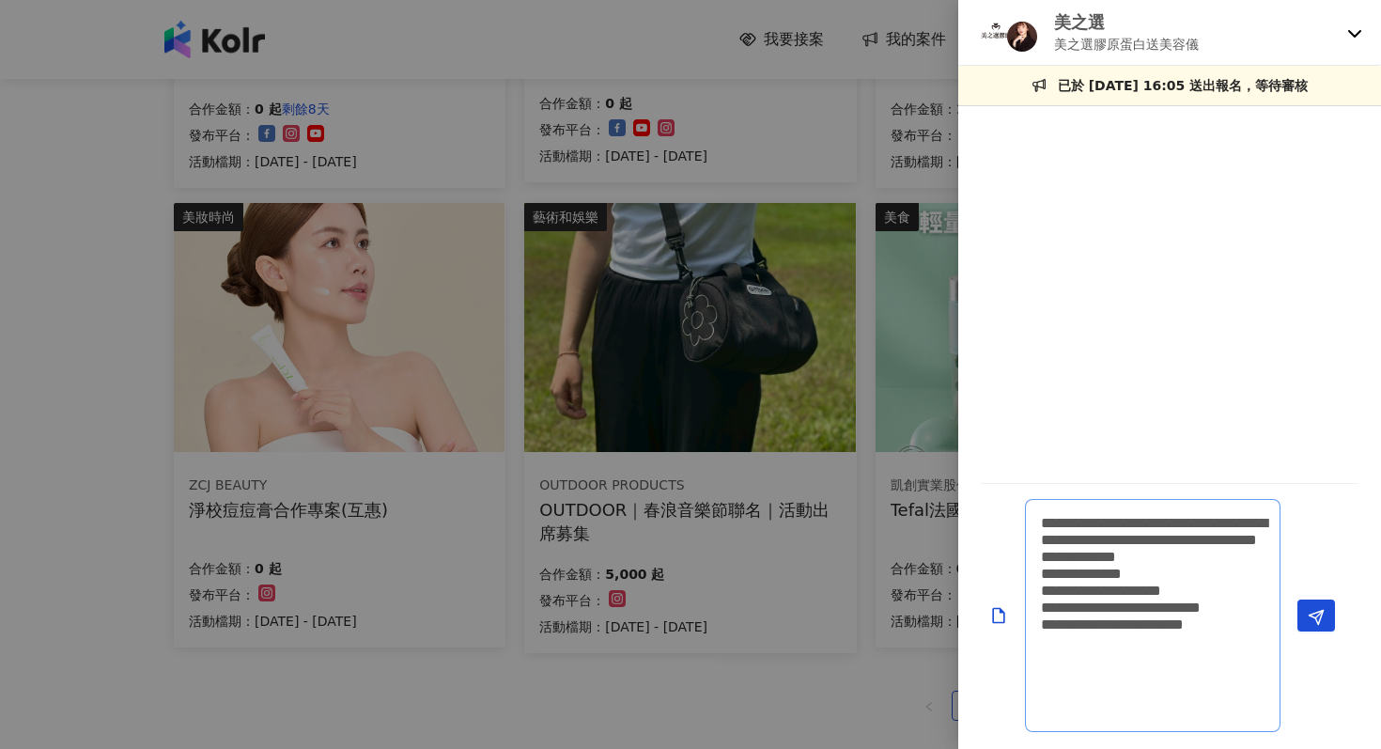
click at [1136, 629] on textarea "**********" at bounding box center [1152, 615] width 255 height 233
click at [1216, 641] on textarea "**********" at bounding box center [1152, 615] width 255 height 233
click at [1136, 622] on textarea "**********" at bounding box center [1152, 615] width 255 height 233
type textarea "**********"
click at [1313, 624] on icon "Send" at bounding box center [1315, 617] width 17 height 17
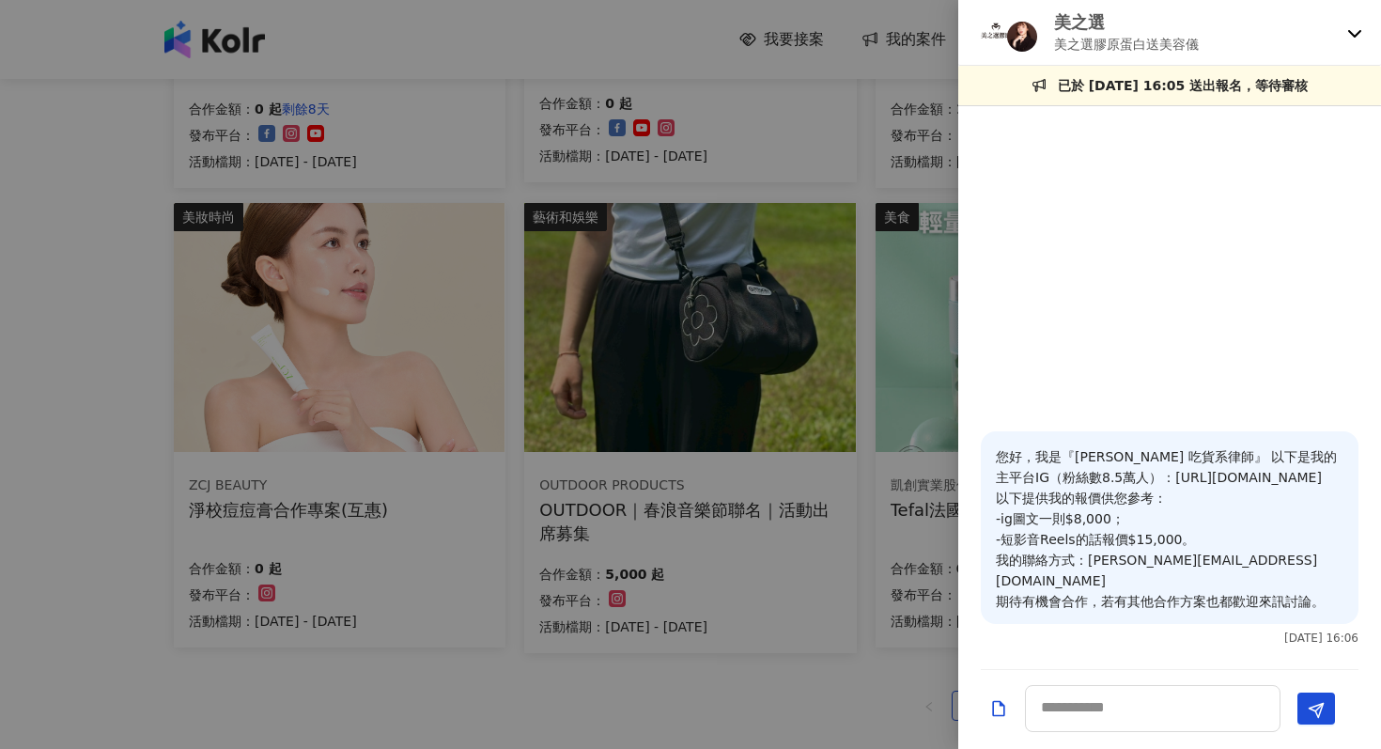
scroll to position [0, 0]
click at [1348, 42] on div "美之選 美之選膠原蛋白送美容儀" at bounding box center [1169, 33] width 423 height 66
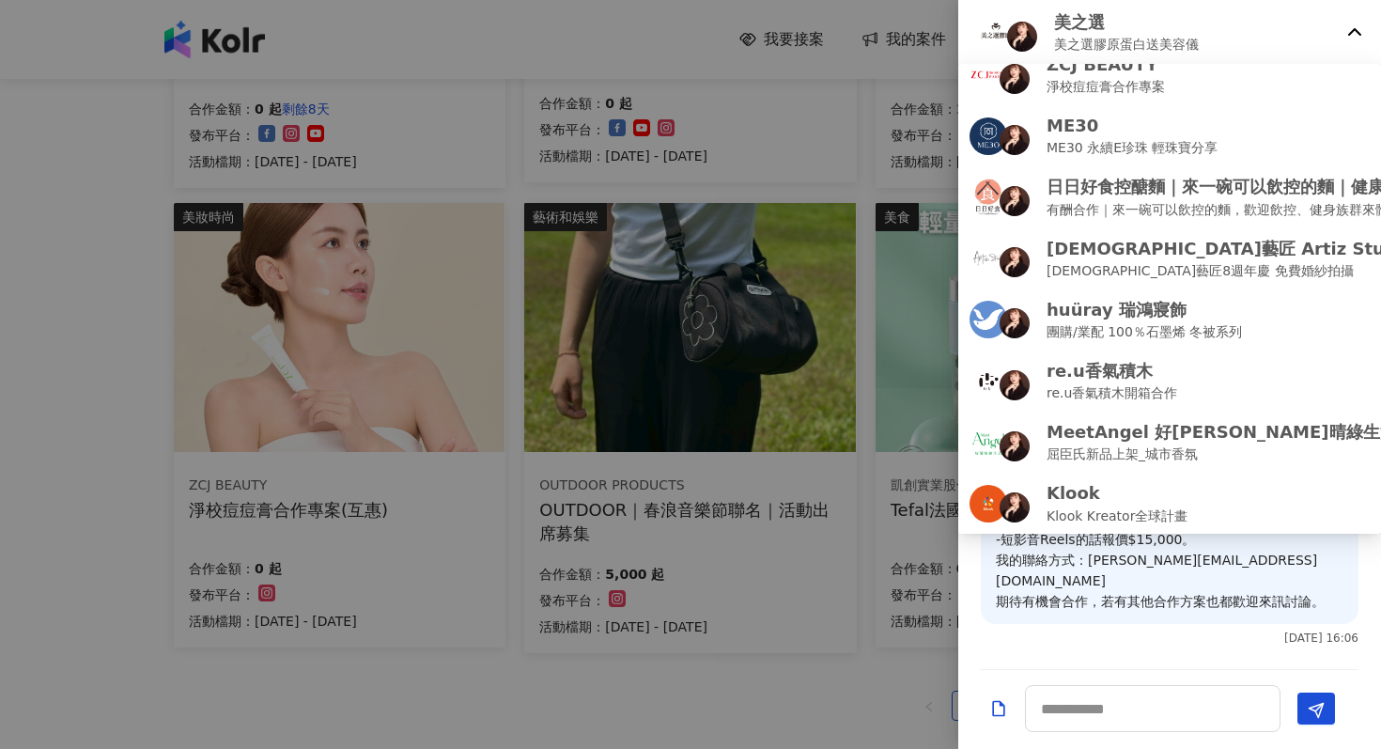
click at [744, 655] on div at bounding box center [690, 374] width 1381 height 749
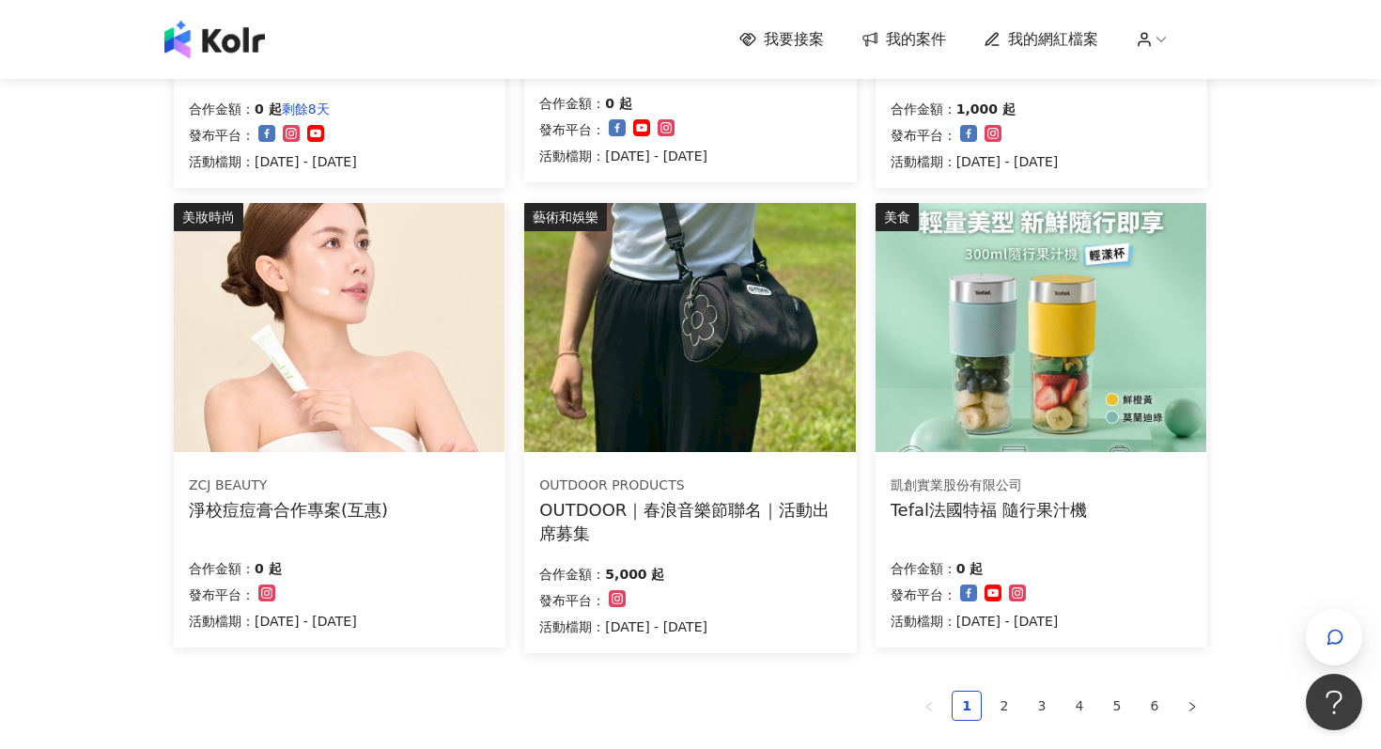
scroll to position [1040, 0]
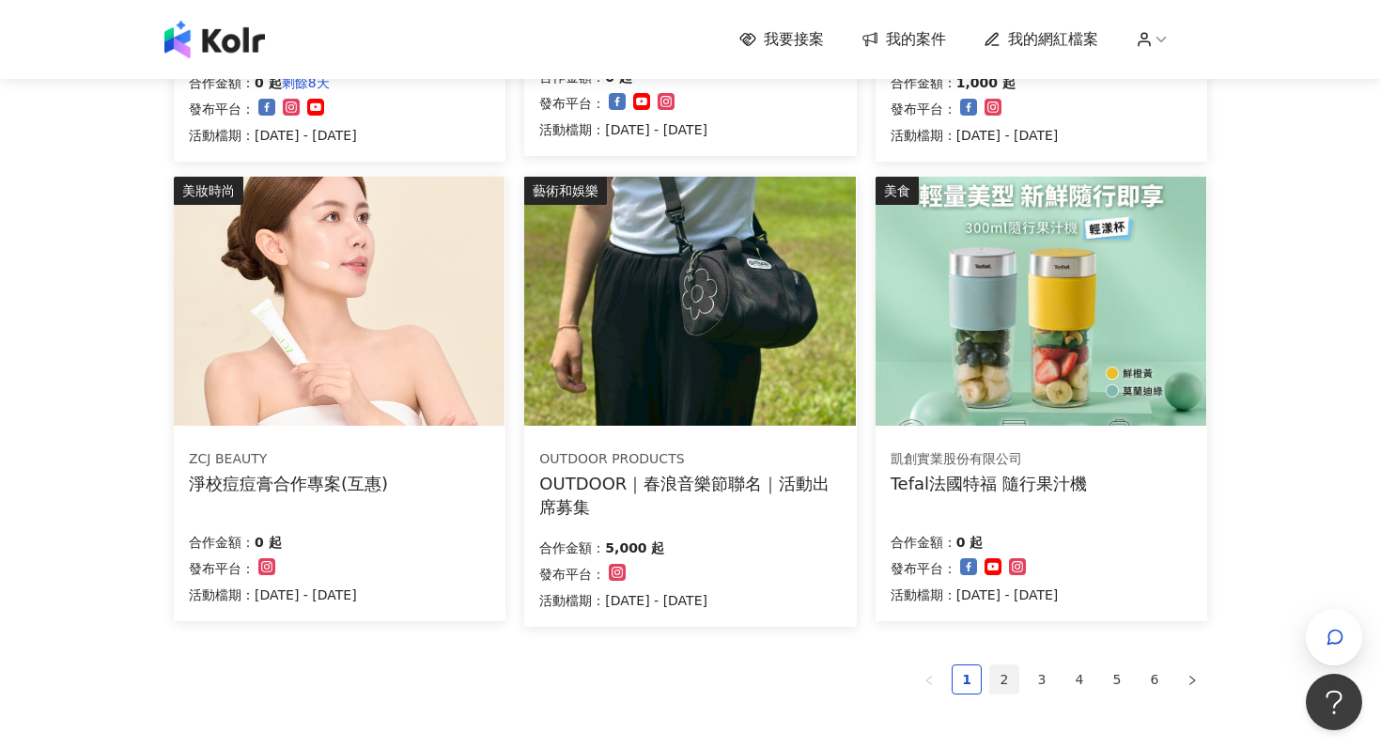
click at [1007, 675] on link "2" at bounding box center [1004, 679] width 28 height 28
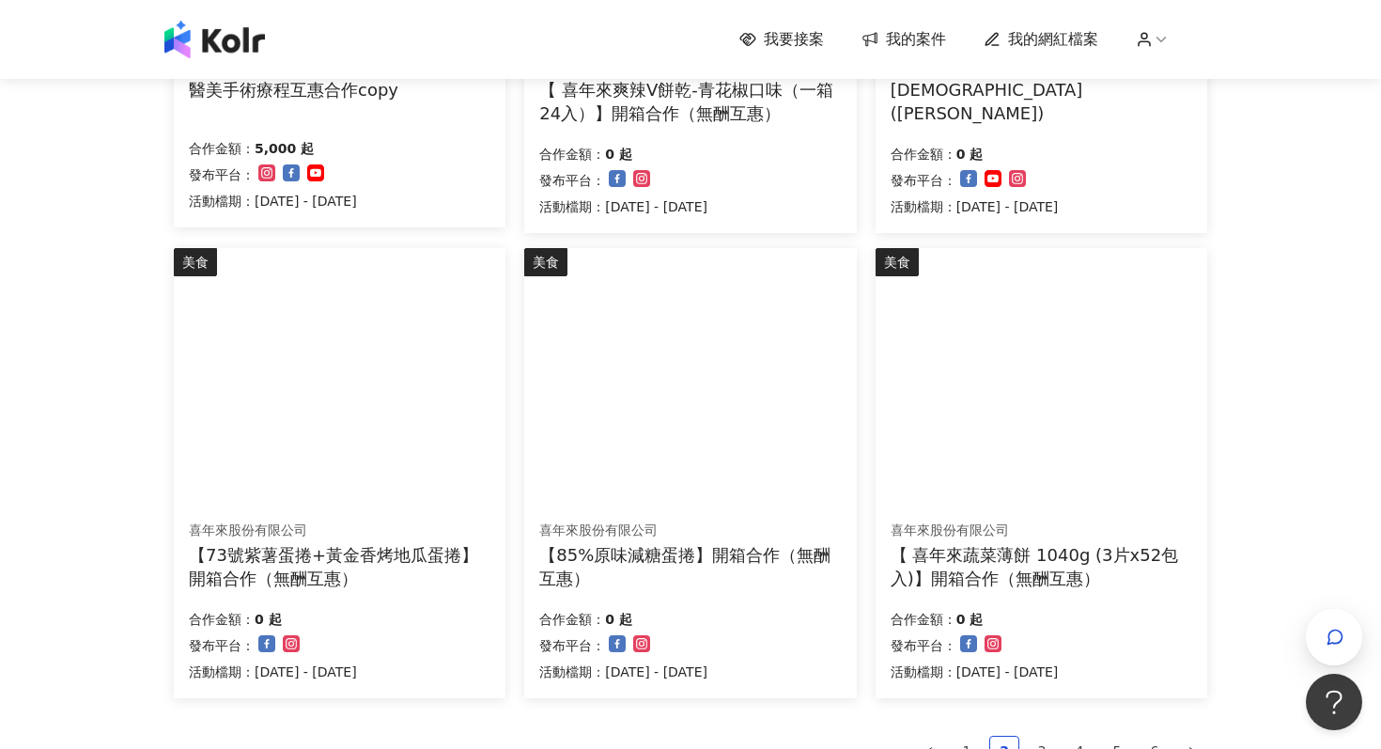
scroll to position [1205, 0]
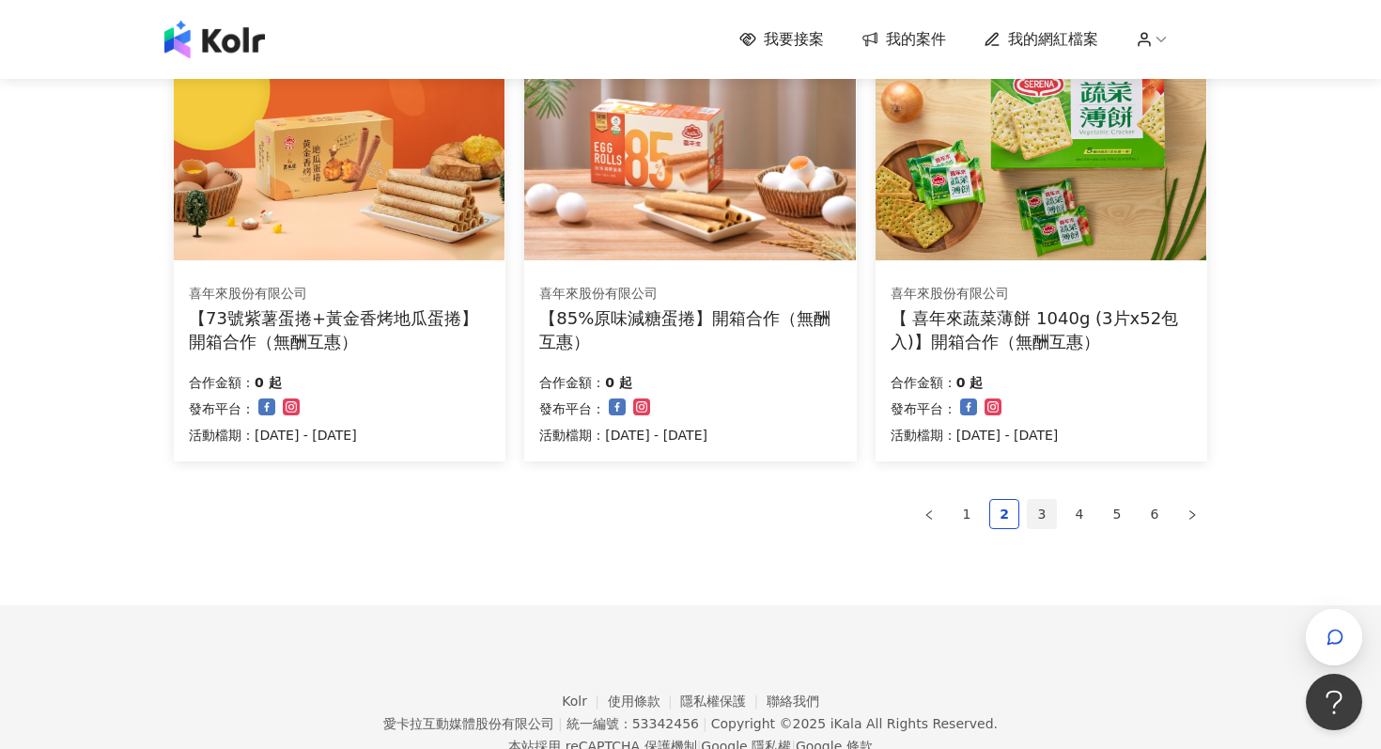
click at [1044, 510] on link "3" at bounding box center [1042, 514] width 28 height 28
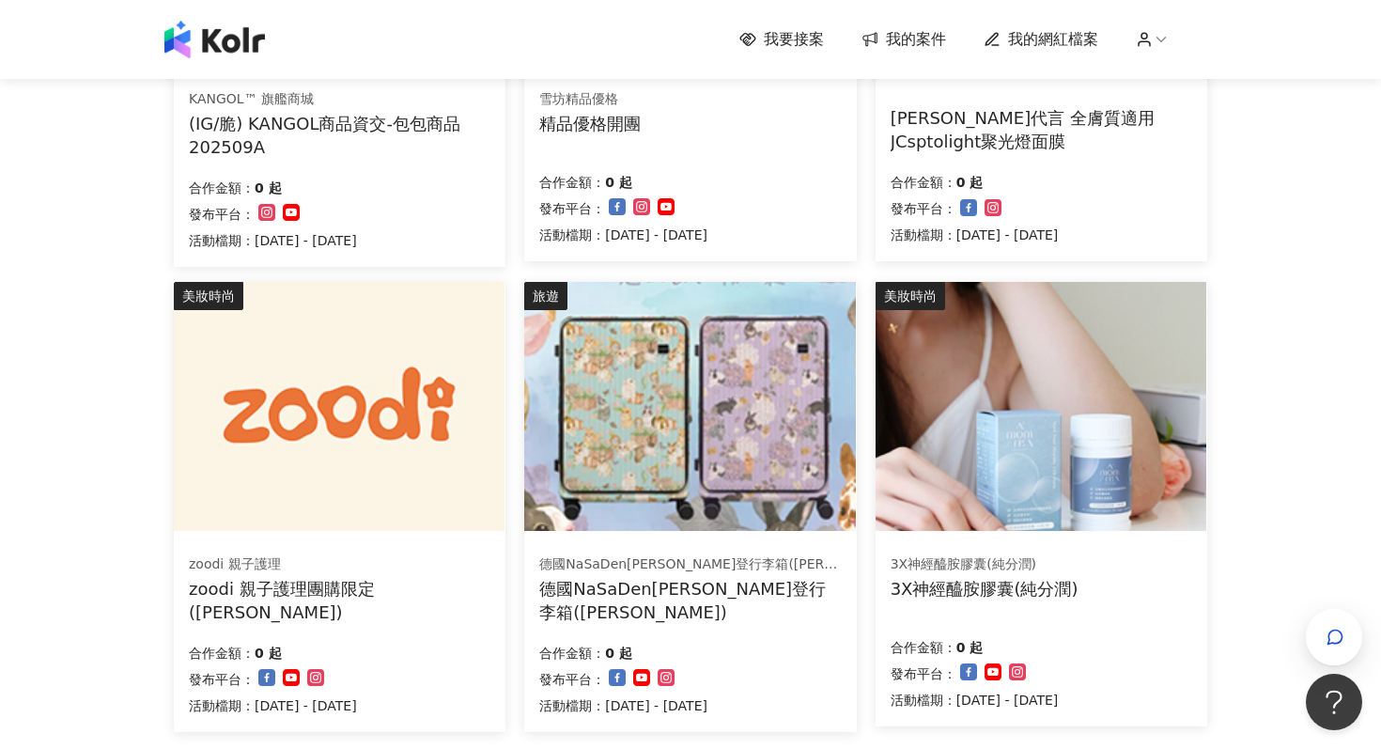
scroll to position [1228, 0]
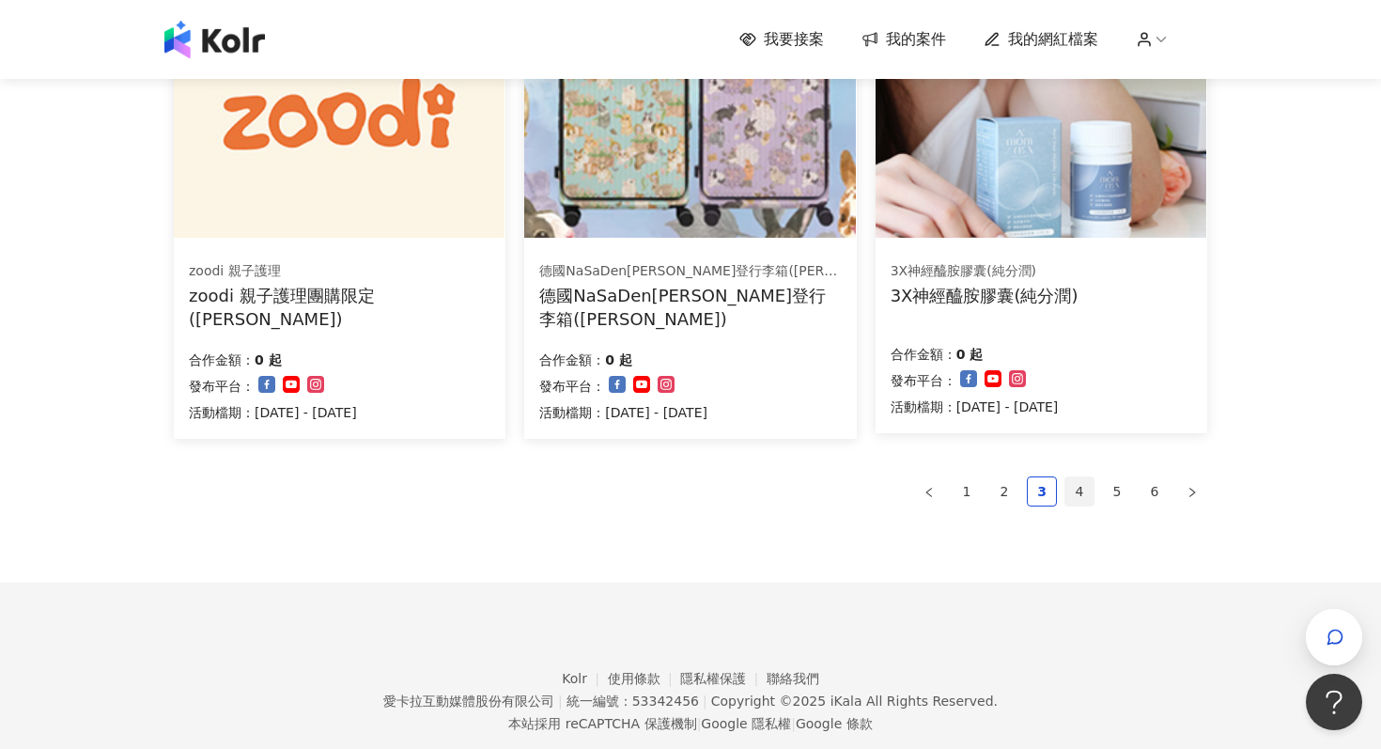
click at [1078, 487] on link "4" at bounding box center [1079, 491] width 28 height 28
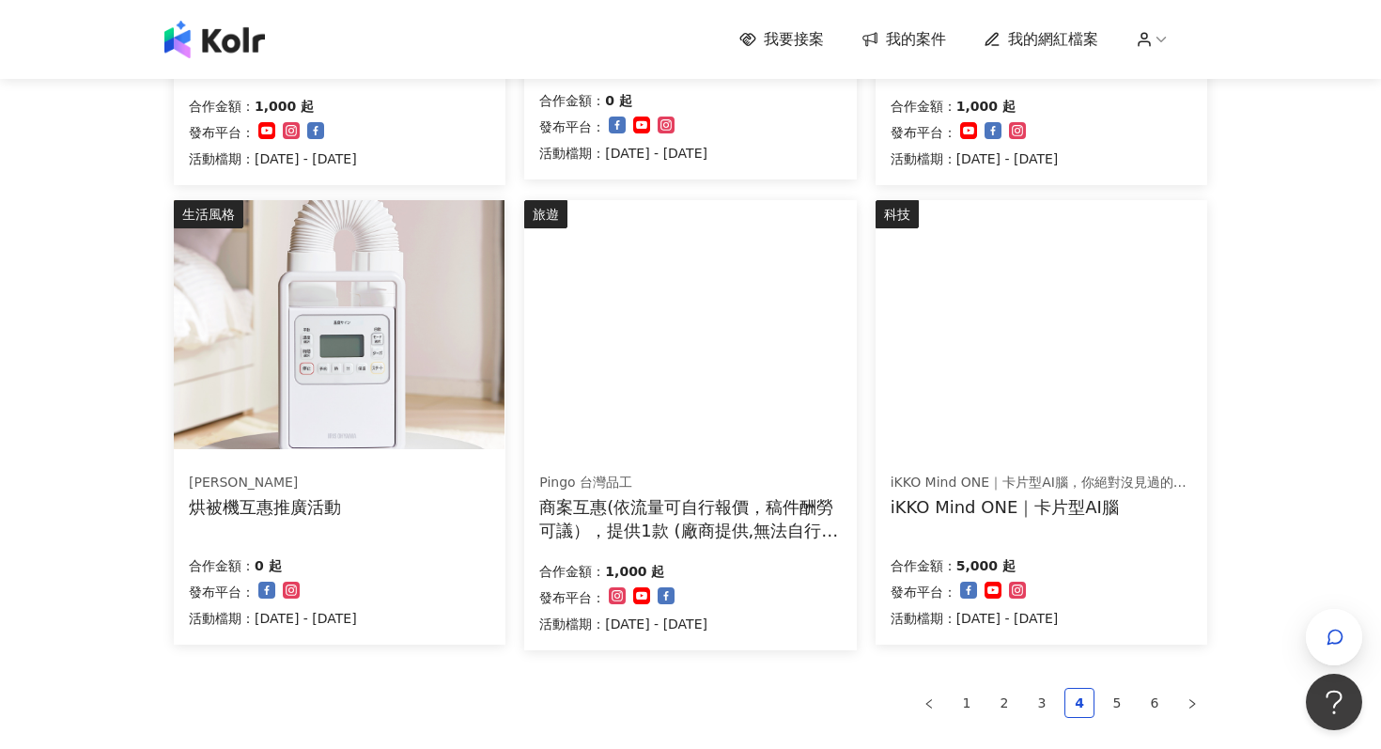
scroll to position [1013, 0]
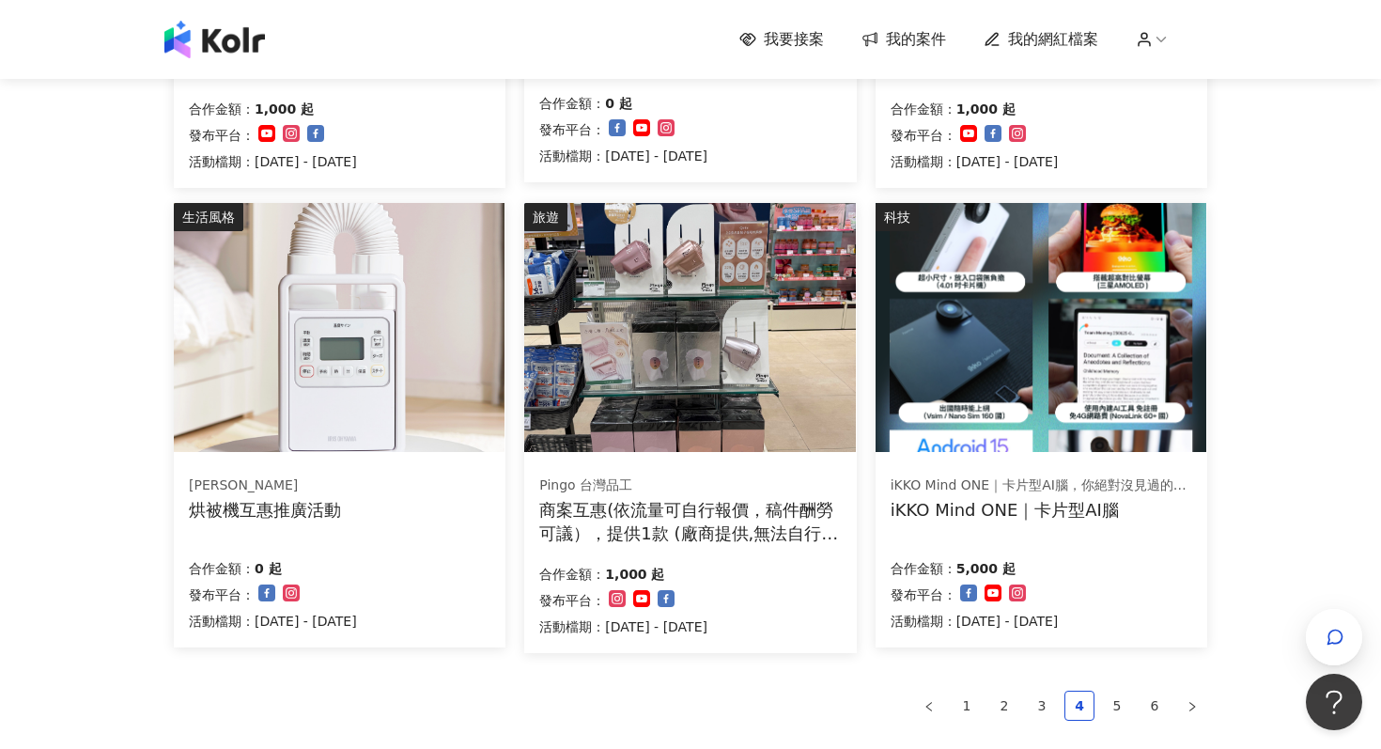
click at [1093, 368] on img at bounding box center [1040, 327] width 331 height 249
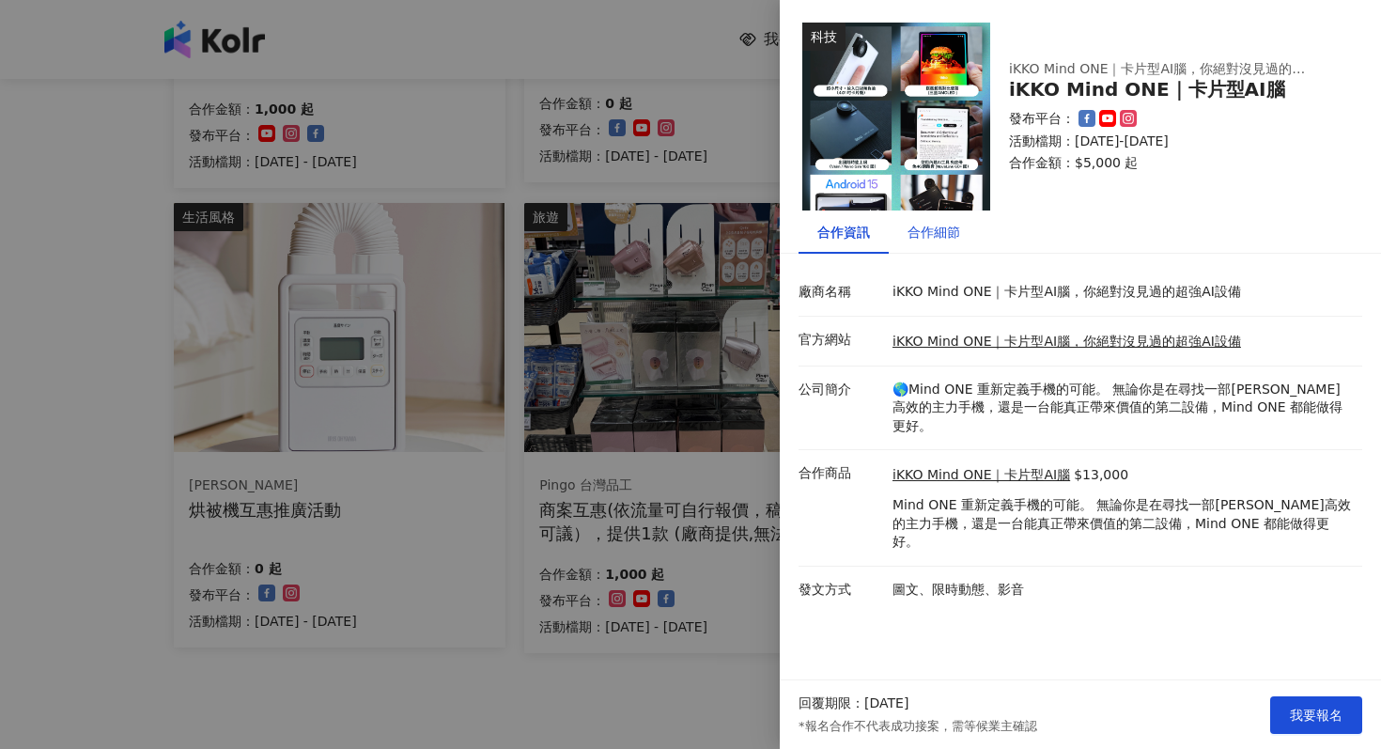
click at [949, 228] on div "合作細節" at bounding box center [933, 232] width 53 height 21
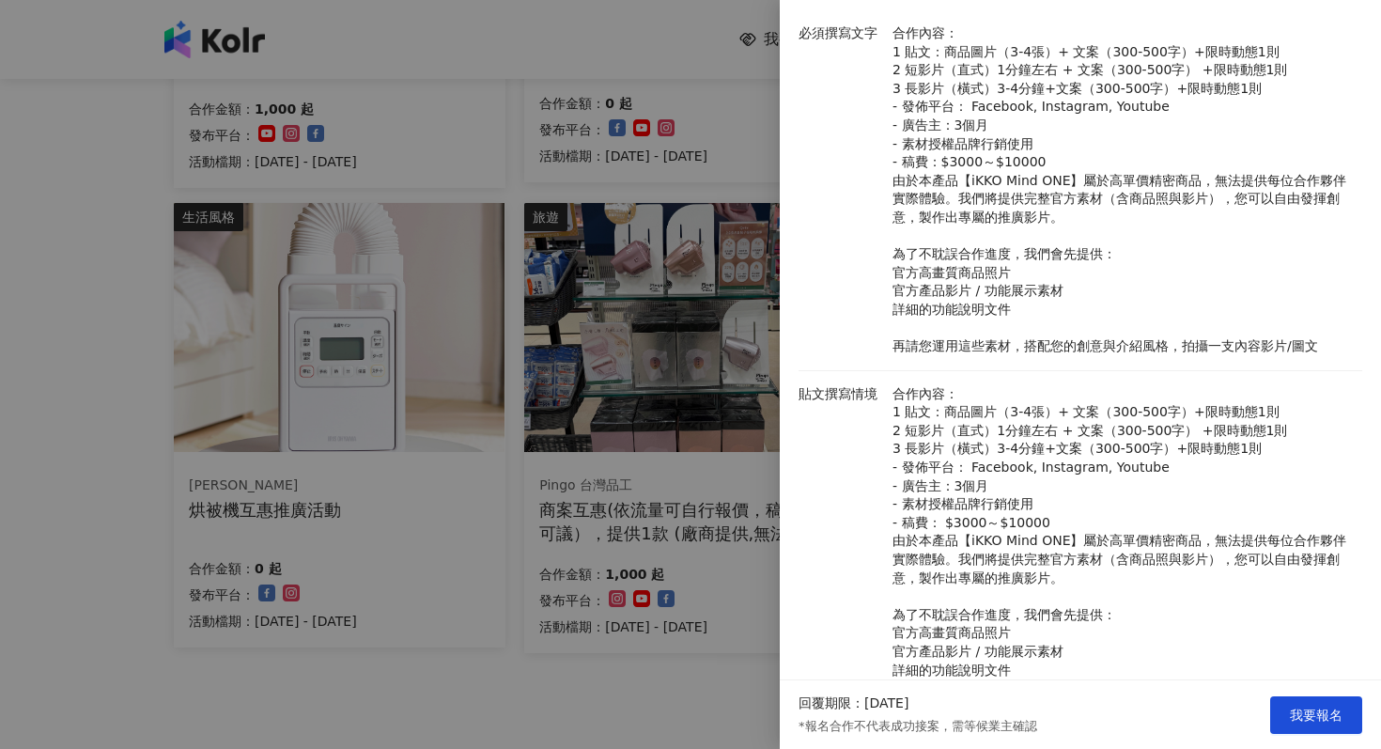
scroll to position [267, 0]
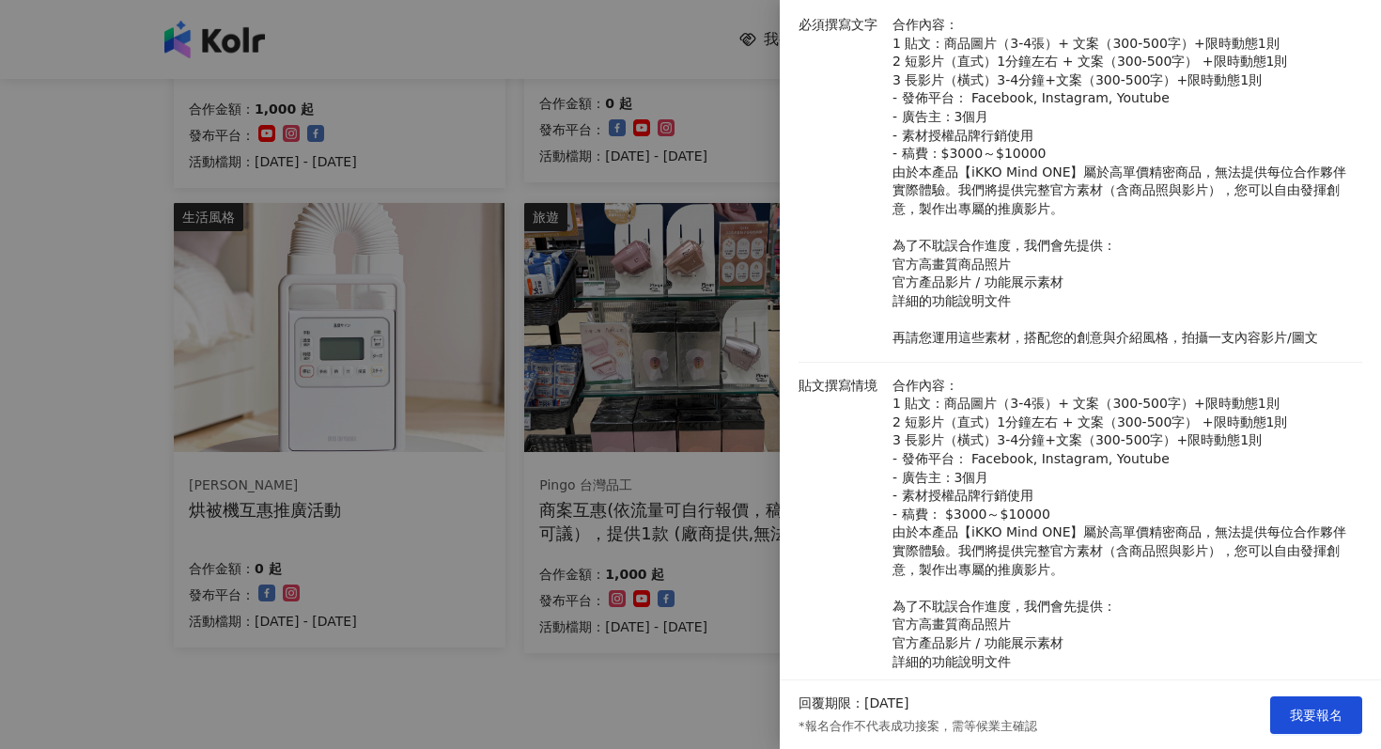
click at [749, 583] on div at bounding box center [690, 374] width 1381 height 749
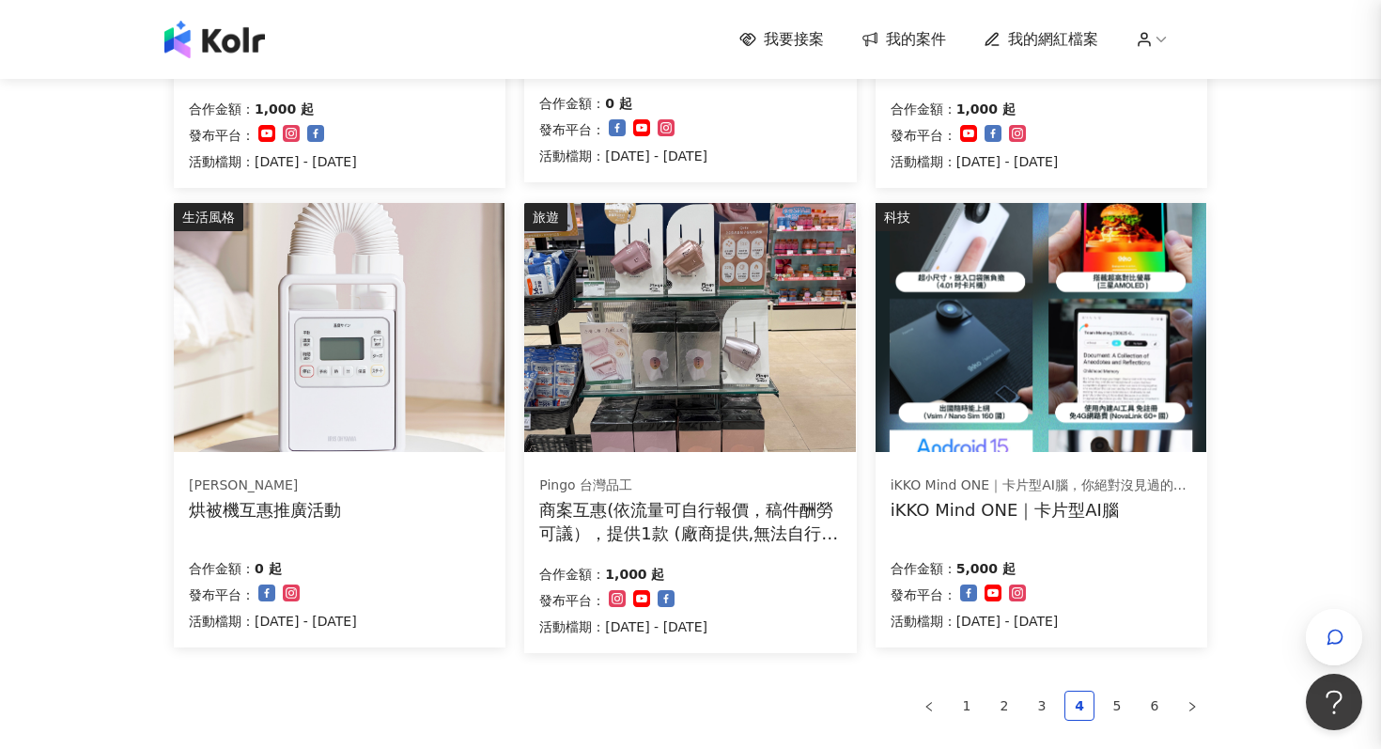
scroll to position [0, 0]
click at [973, 378] on img at bounding box center [1040, 327] width 331 height 249
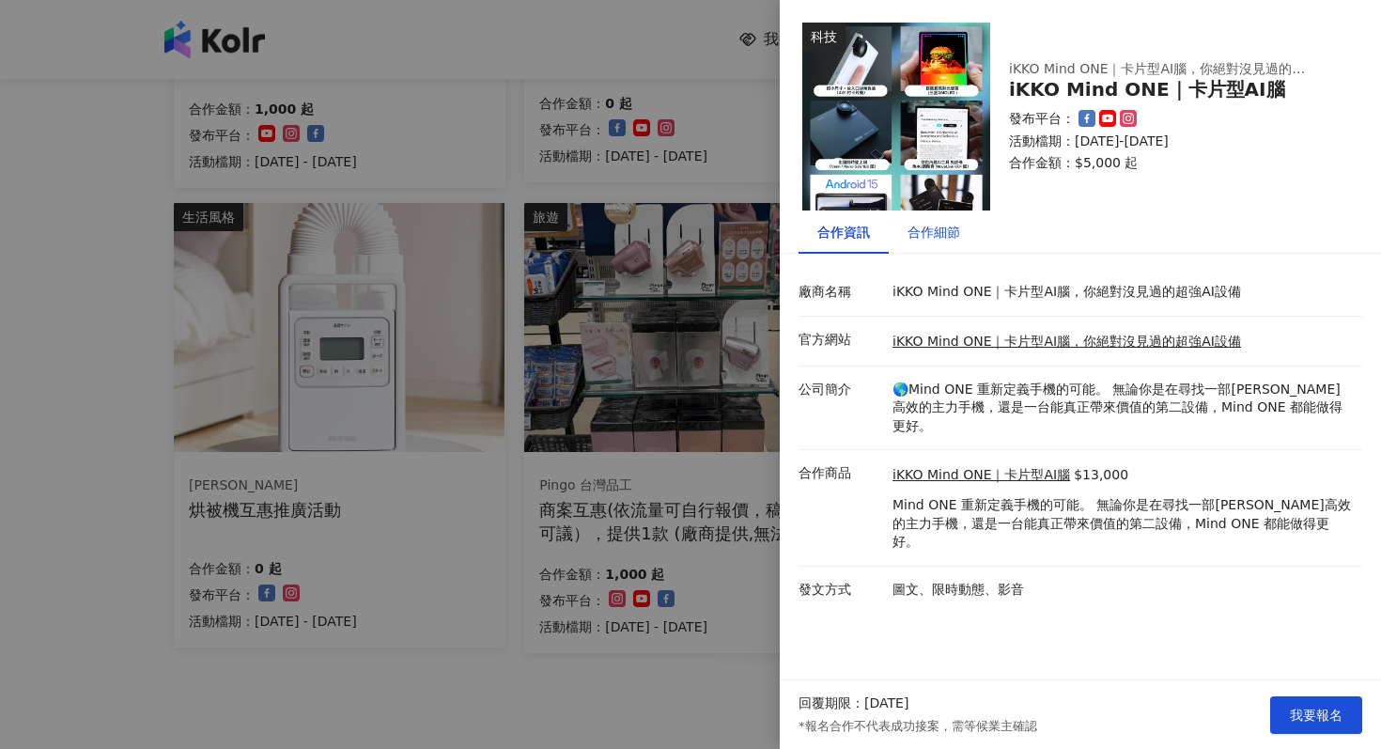
click at [952, 240] on div "合作細節" at bounding box center [933, 232] width 53 height 21
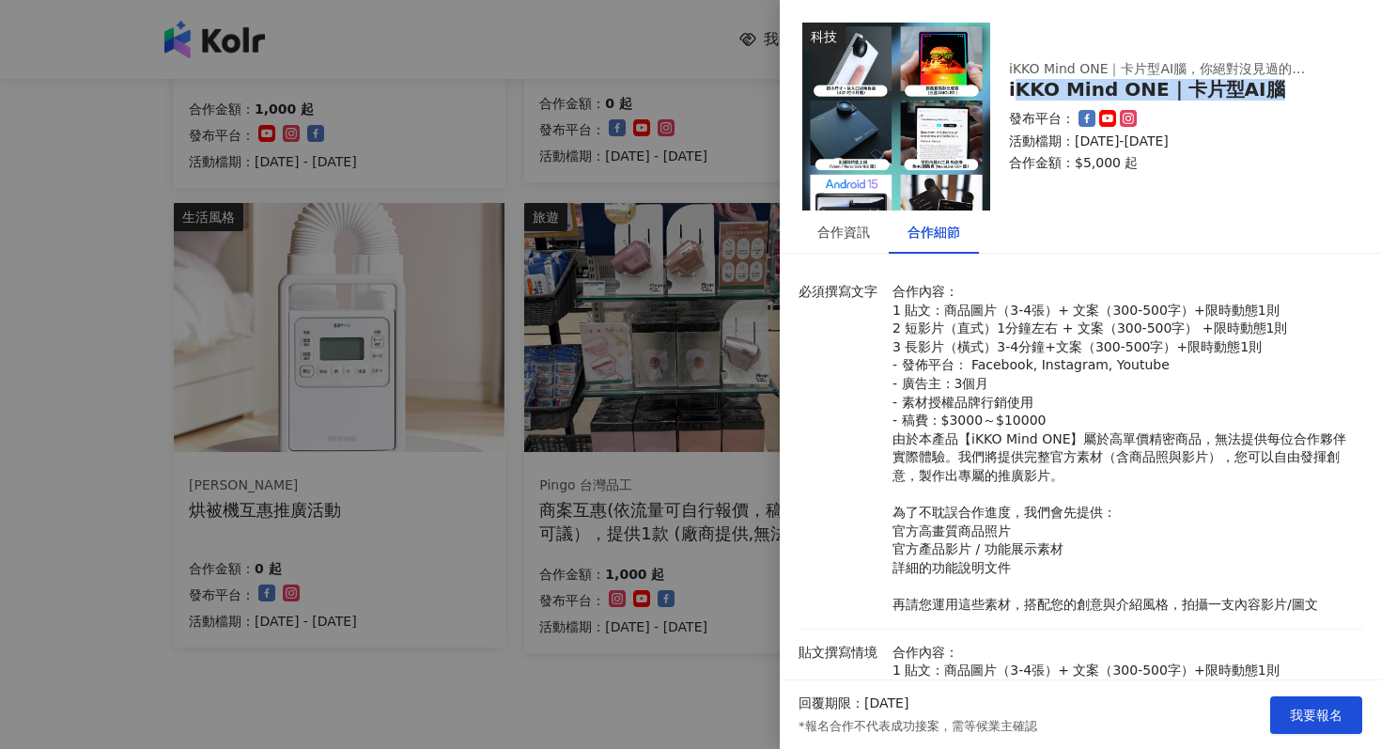
drag, startPoint x: 1012, startPoint y: 91, endPoint x: 1282, endPoint y: 89, distance: 270.5
click at [1282, 89] on div "iKKO Mind ONE｜卡片型AI腦" at bounding box center [1174, 90] width 331 height 22
copy div "KKO Mind ONE｜卡片型AI腦"
click at [679, 455] on div at bounding box center [690, 374] width 1381 height 749
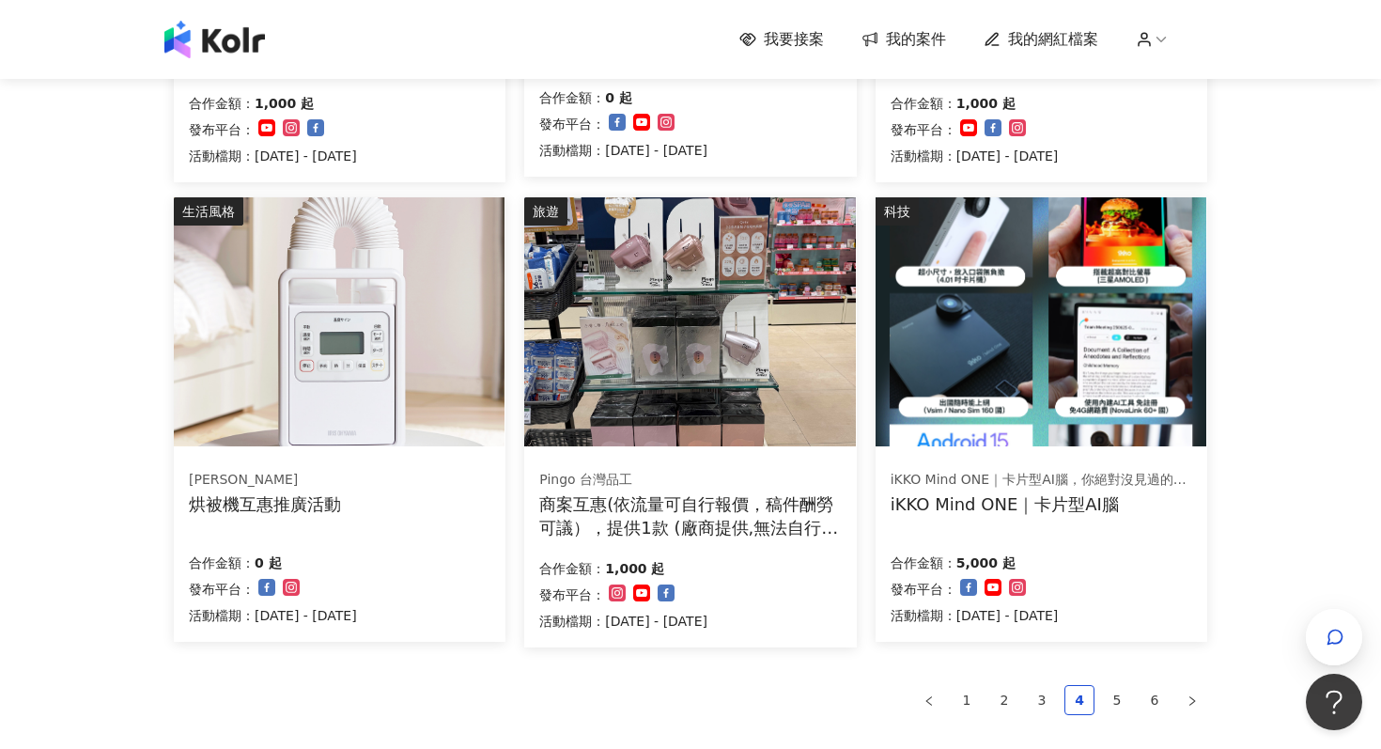
scroll to position [1013, 0]
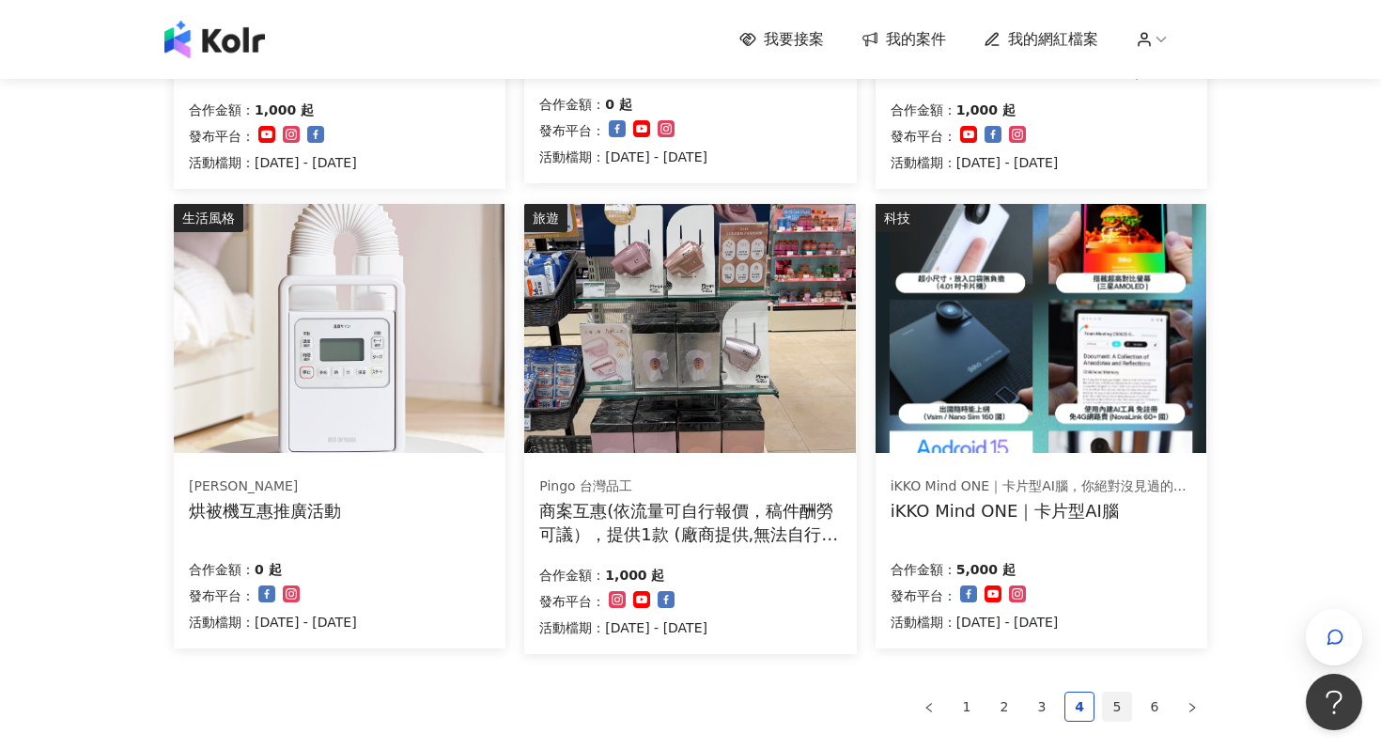
click at [1108, 710] on link "5" at bounding box center [1117, 706] width 28 height 28
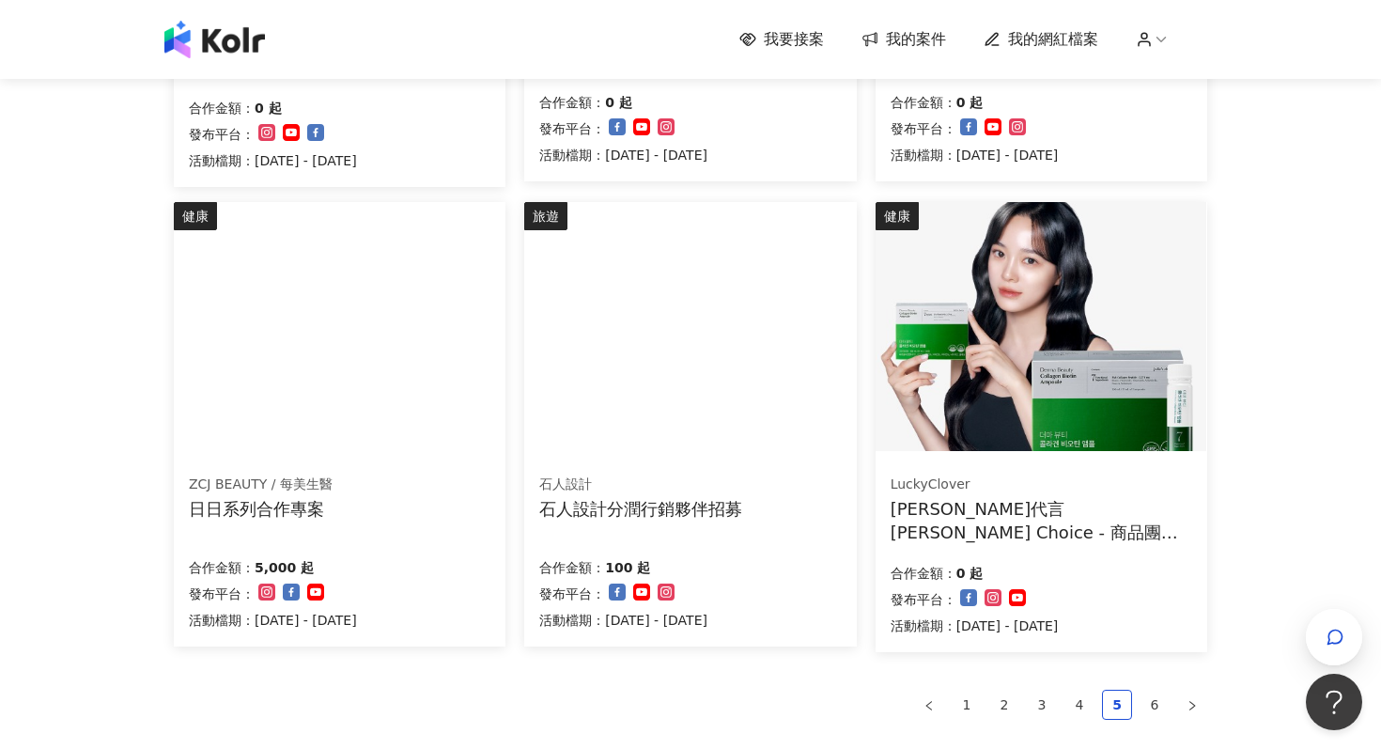
scroll to position [1263, 0]
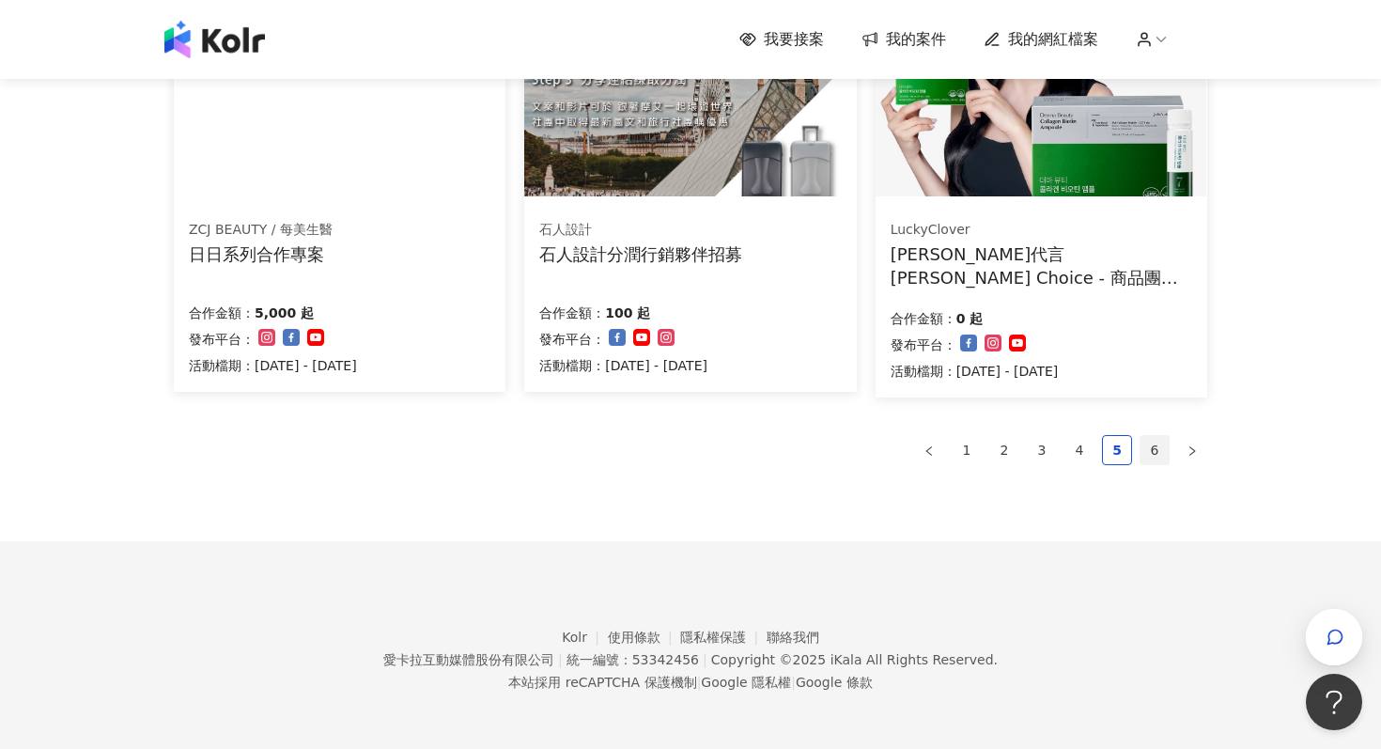
click at [1151, 448] on link "6" at bounding box center [1154, 450] width 28 height 28
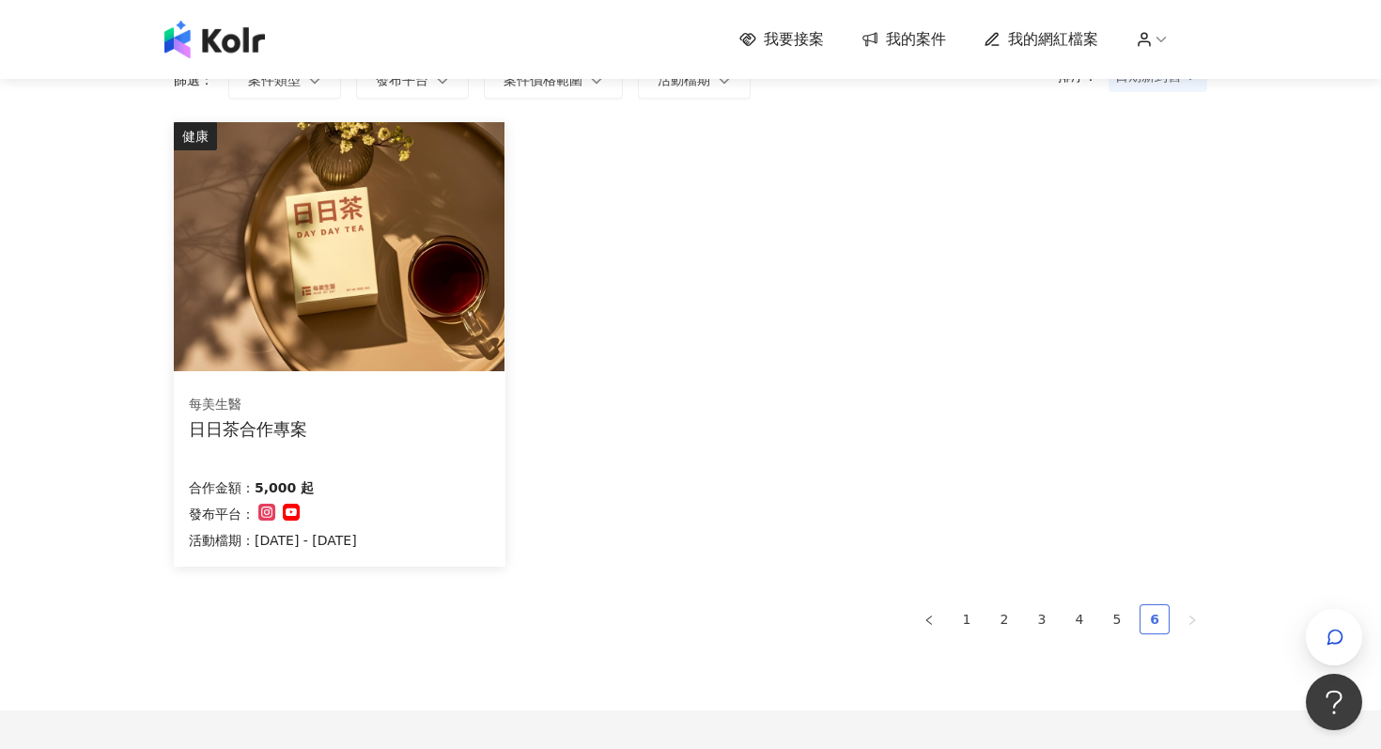
scroll to position [43, 0]
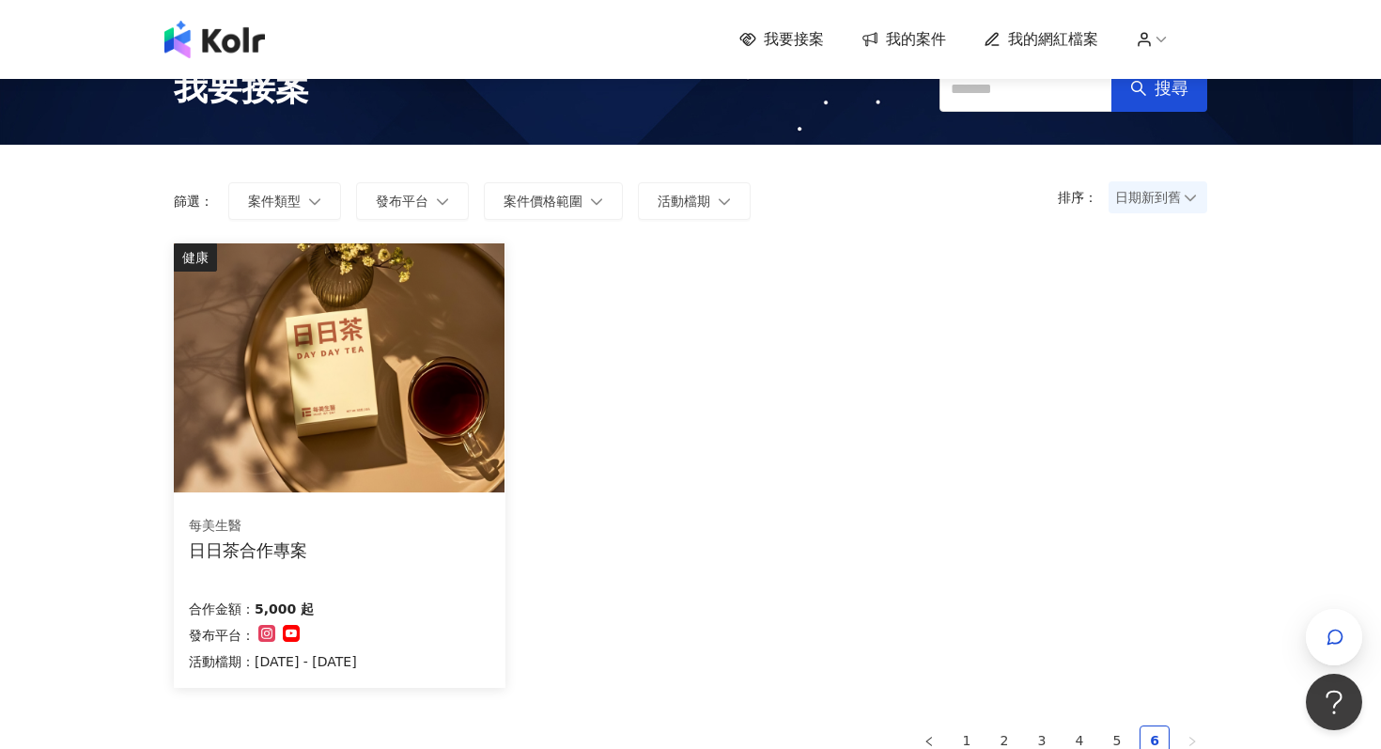
click at [487, 545] on div "每美生醫 日日茶合作專案" at bounding box center [340, 538] width 302 height 47
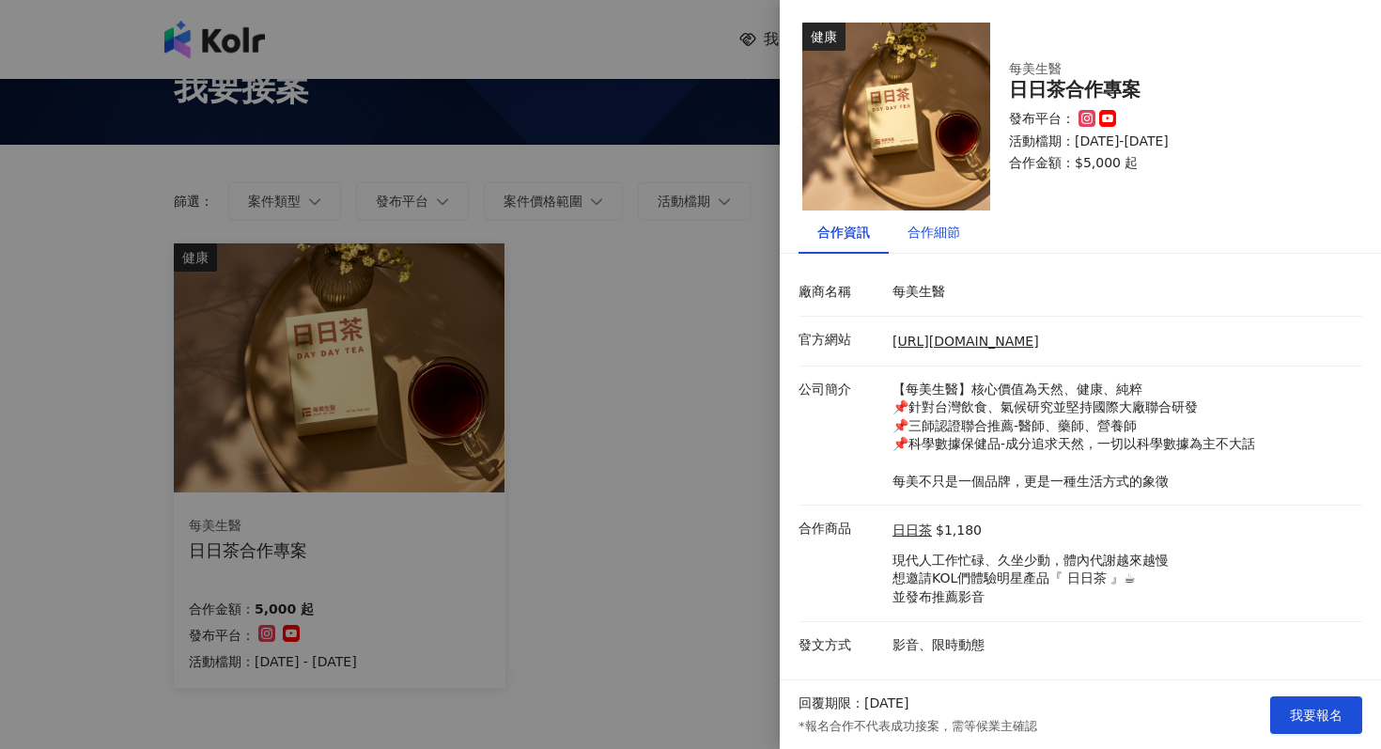
click at [923, 232] on div "合作細節" at bounding box center [933, 232] width 53 height 21
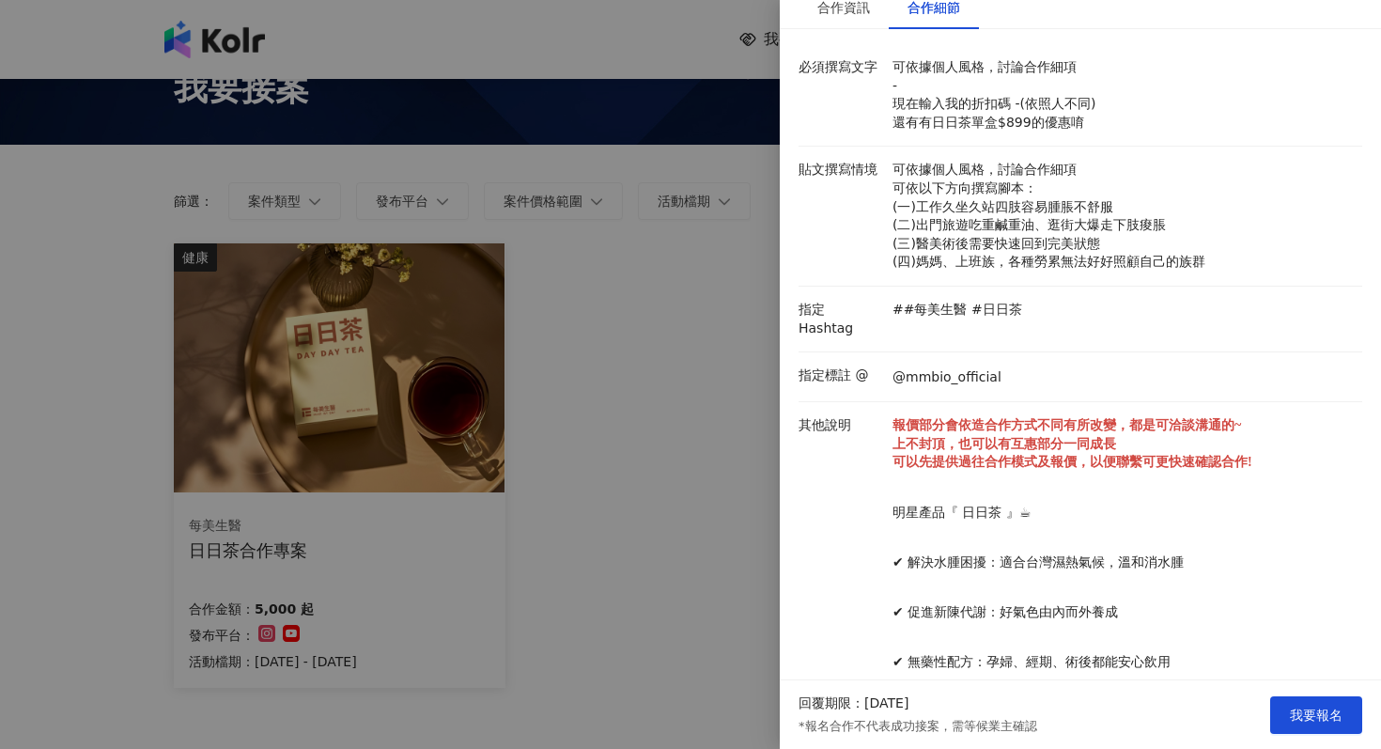
scroll to position [0, 0]
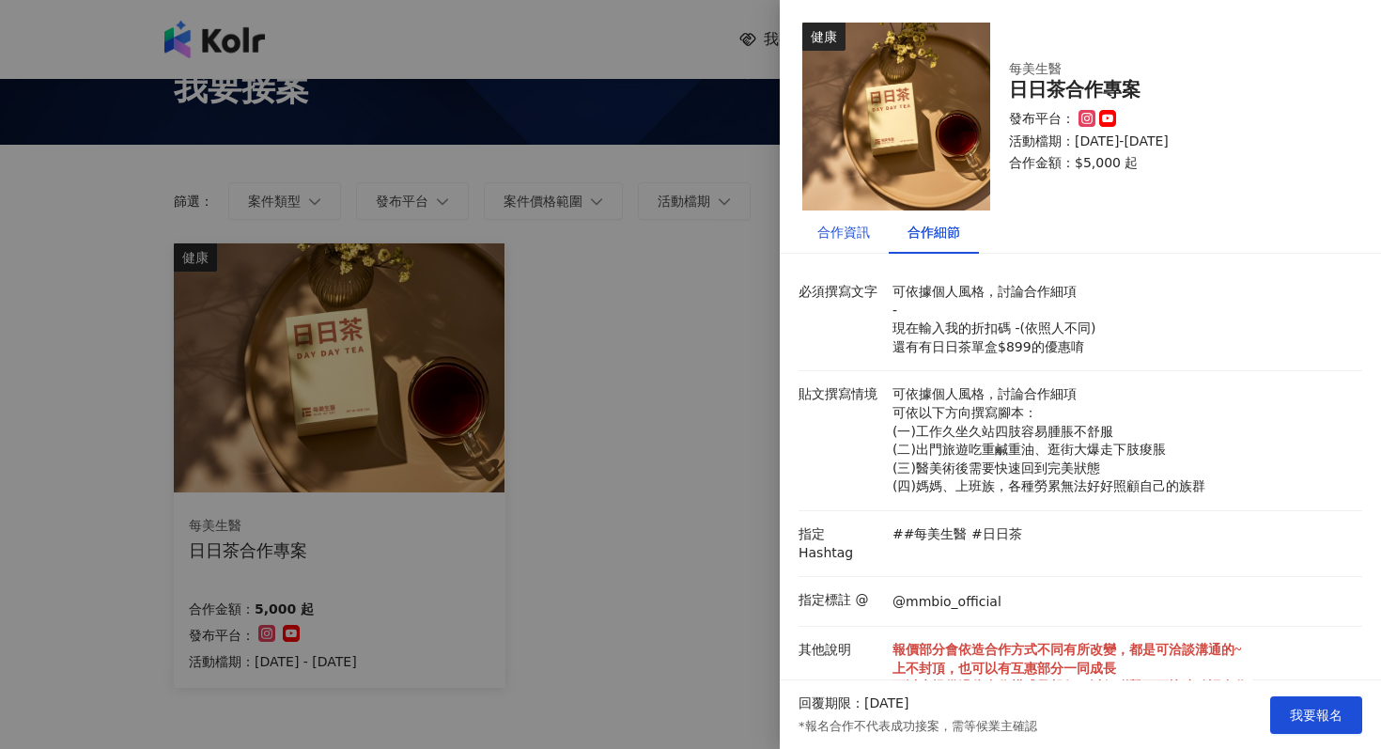
click at [844, 234] on div "合作資訊" at bounding box center [843, 232] width 53 height 21
